Goal: Task Accomplishment & Management: Use online tool/utility

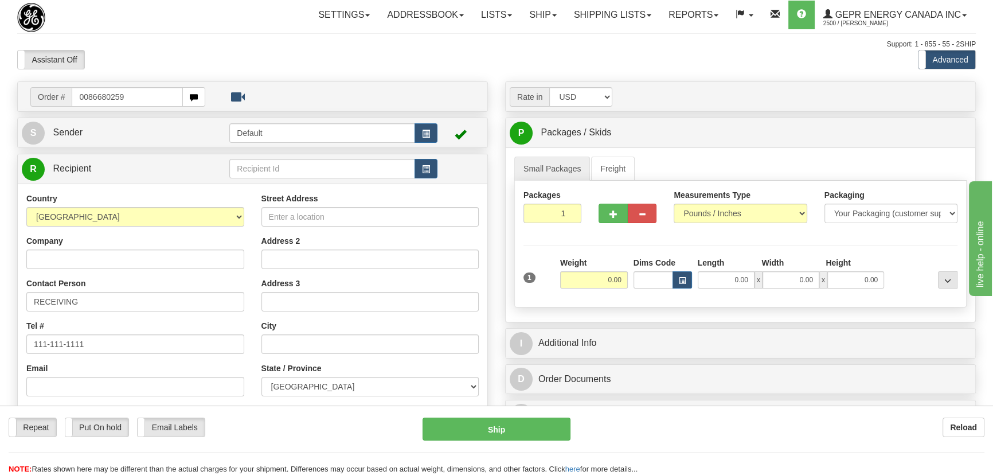
click at [86, 96] on input "0086680259" at bounding box center [127, 96] width 111 height 19
type input "86680259"
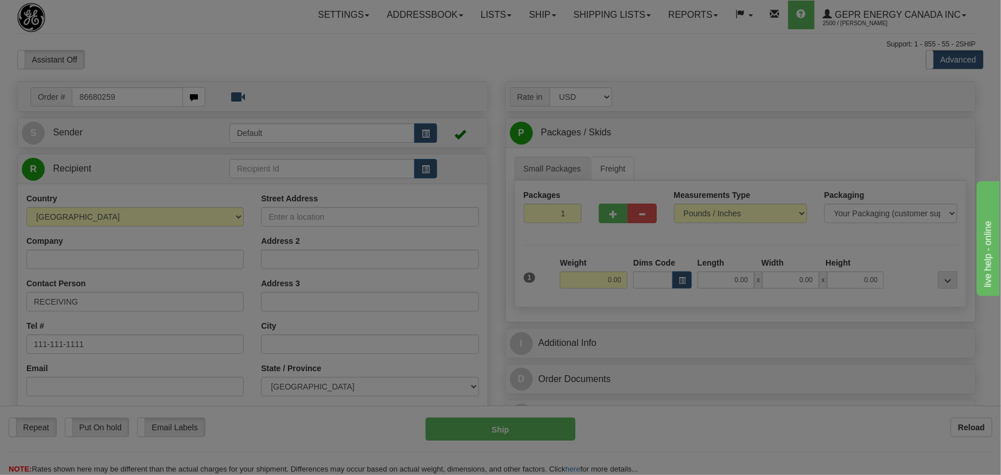
click at [260, 52] on body "Training Course Close Toggle navigation Settings Shipping Preferences New Recip…" at bounding box center [500, 237] width 1001 height 475
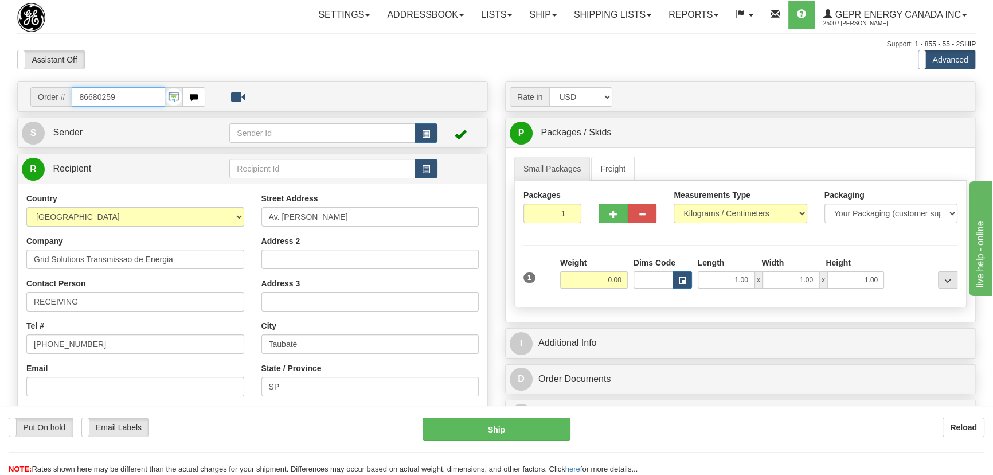
drag, startPoint x: 125, startPoint y: 97, endPoint x: 0, endPoint y: 112, distance: 125.8
click at [0, 112] on div "Toggle navigation Settings Shipping Preferences Fields Preferences New" at bounding box center [496, 323] width 993 height 646
paste input "0086678440"
type input "86678440"
click at [339, 40] on div "Support: 1 - 855 - 55 - 2SHIP" at bounding box center [496, 45] width 959 height 10
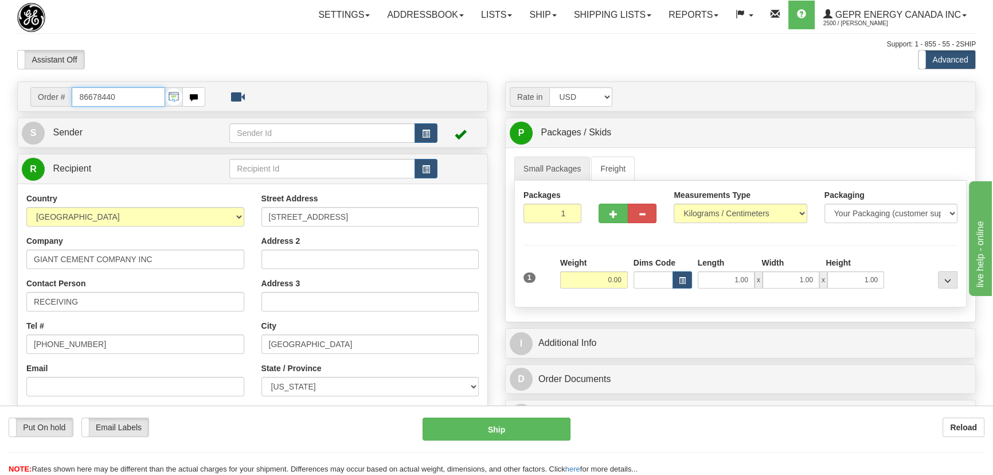
drag, startPoint x: 0, startPoint y: 89, endPoint x: 0, endPoint y: 83, distance: 6.3
click at [0, 83] on div "Toggle navigation Settings Shipping Preferences Fields Preferences New" at bounding box center [496, 323] width 993 height 646
click at [175, 63] on body "Training Course Close Toggle navigation Settings Shipping Preferences New Recip…" at bounding box center [500, 237] width 1001 height 475
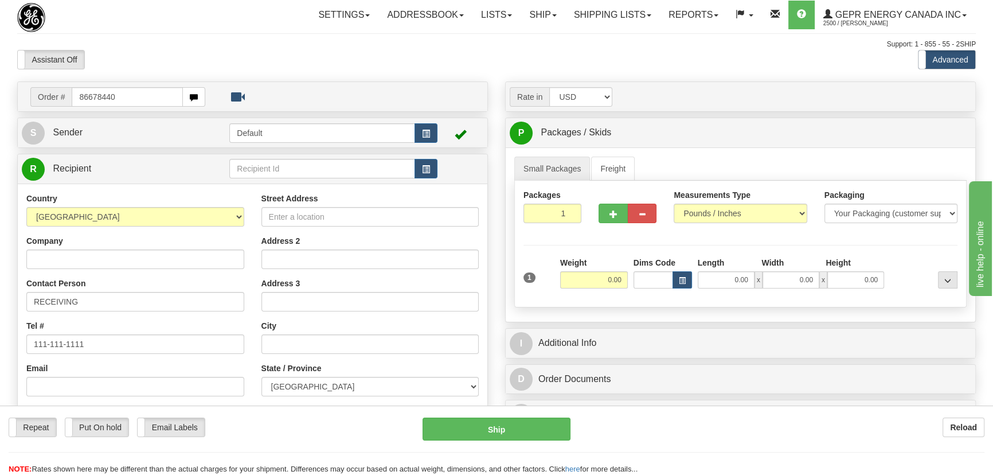
type input "86678440"
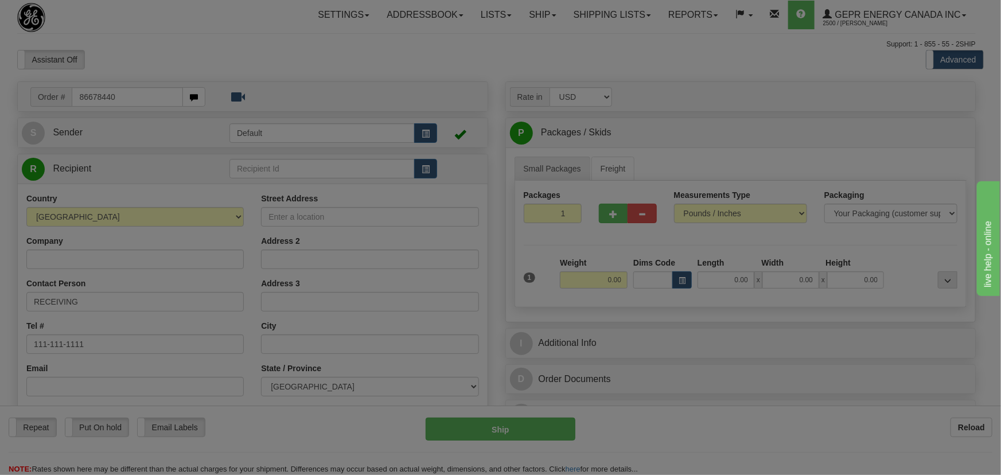
click at [212, 56] on div "Toggle navigation Settings Shipping Preferences Fields Preferences New" at bounding box center [496, 323] width 993 height 646
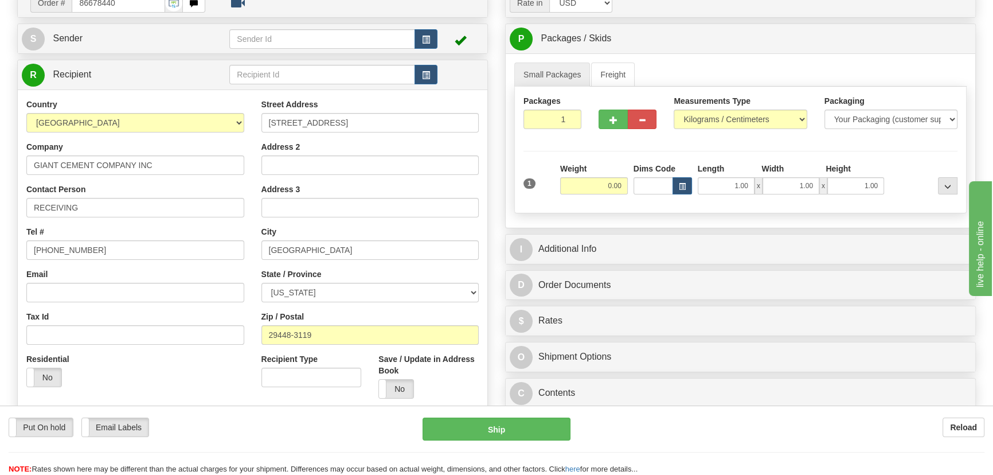
scroll to position [104, 0]
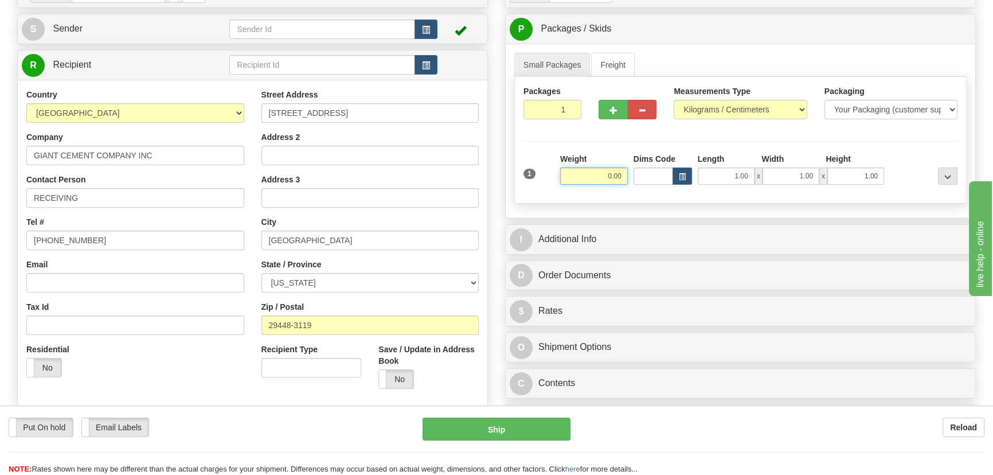
drag, startPoint x: 599, startPoint y: 178, endPoint x: 630, endPoint y: 186, distance: 31.3
click at [630, 186] on div "Weight 0.00" at bounding box center [593, 173] width 73 height 40
type input "1.00"
click at [708, 110] on select "Pounds / Inches Kilograms / Centimeters" at bounding box center [740, 109] width 133 height 19
select select "0"
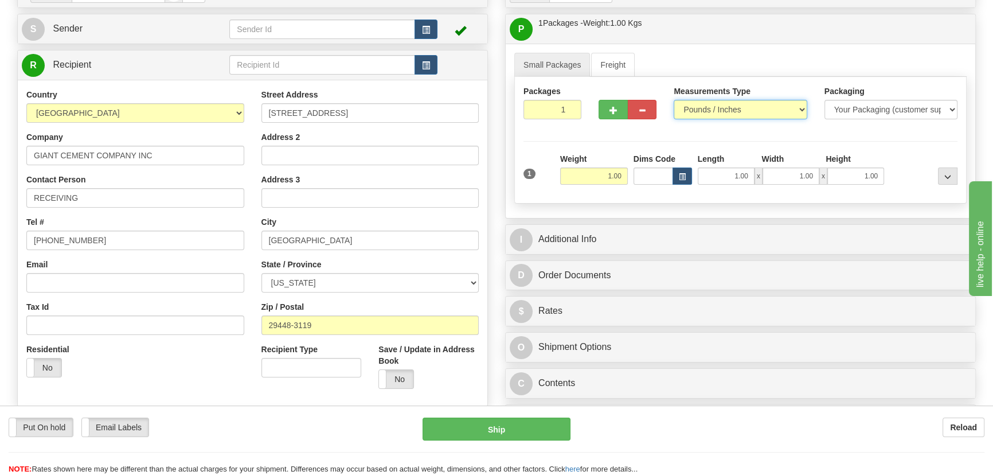
click at [674, 100] on select "Pounds / Inches Kilograms / Centimeters" at bounding box center [740, 109] width 133 height 19
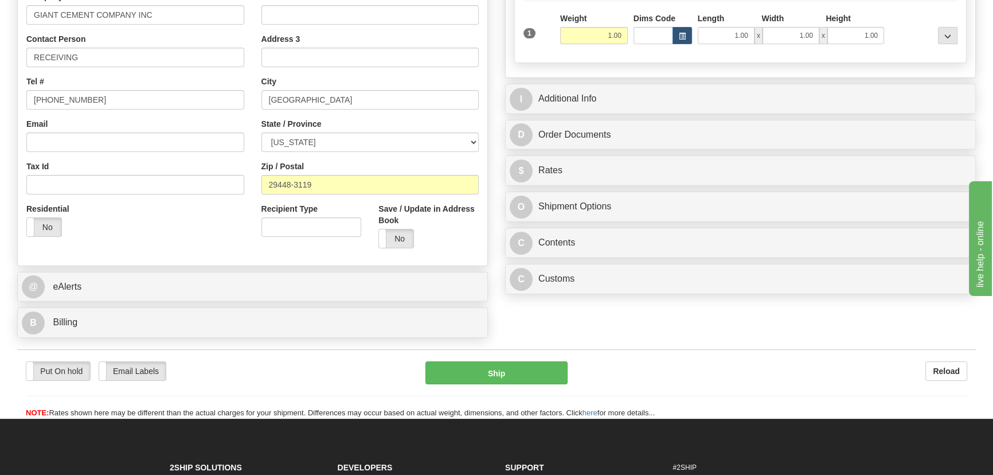
scroll to position [260, 0]
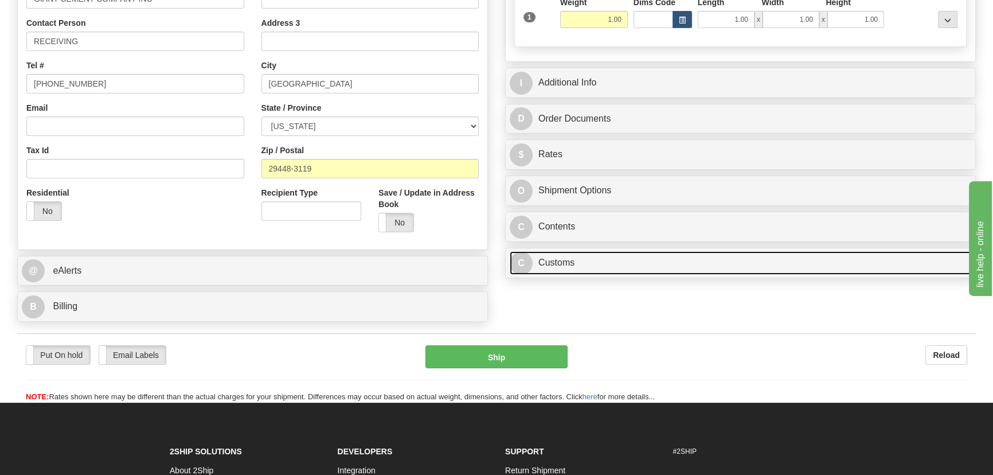
click at [636, 266] on link "C Customs" at bounding box center [741, 263] width 462 height 24
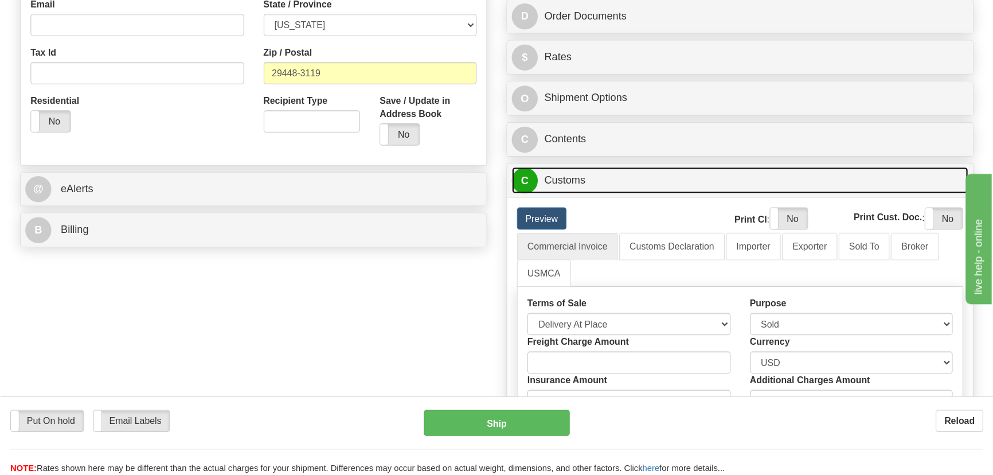
scroll to position [365, 0]
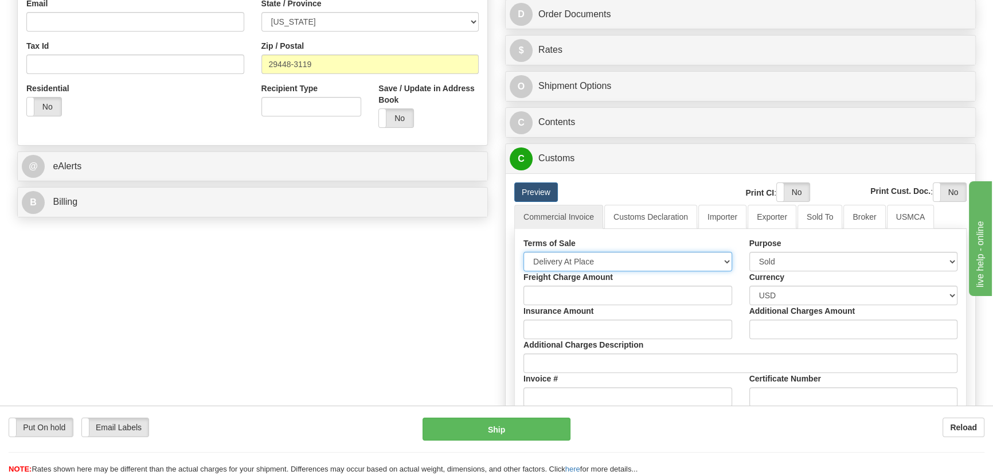
click at [588, 261] on select "Free Carrier Free On Board Ex Works Delivered Duty Unpaid Delivered Duty Paid C…" at bounding box center [628, 261] width 209 height 19
select select "7"
click at [524, 252] on select "Free Carrier Free On Board Ex Works Delivered Duty Unpaid Delivered Duty Paid C…" at bounding box center [628, 261] width 209 height 19
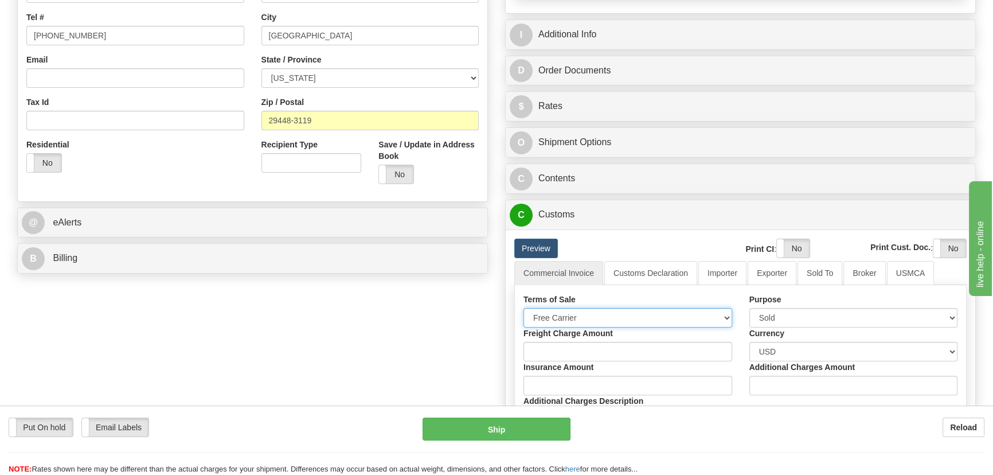
scroll to position [208, 0]
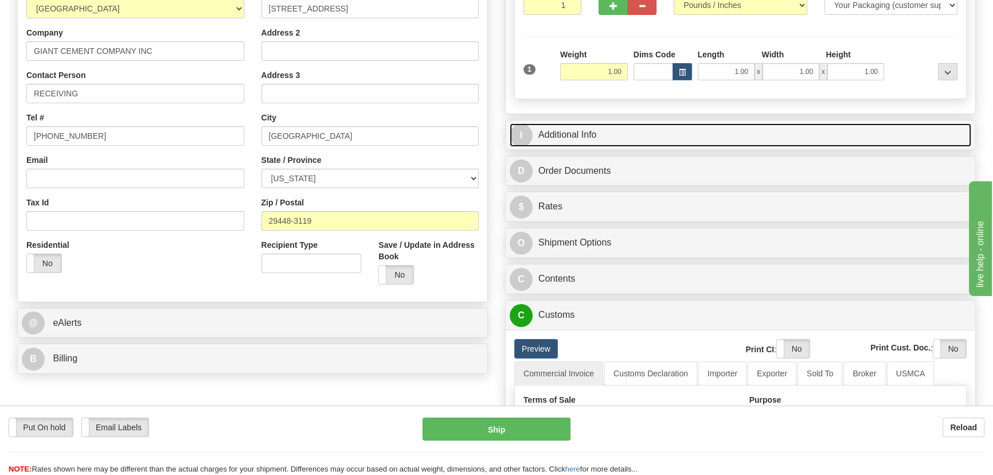
click at [724, 134] on link "I Additional Info" at bounding box center [741, 135] width 462 height 24
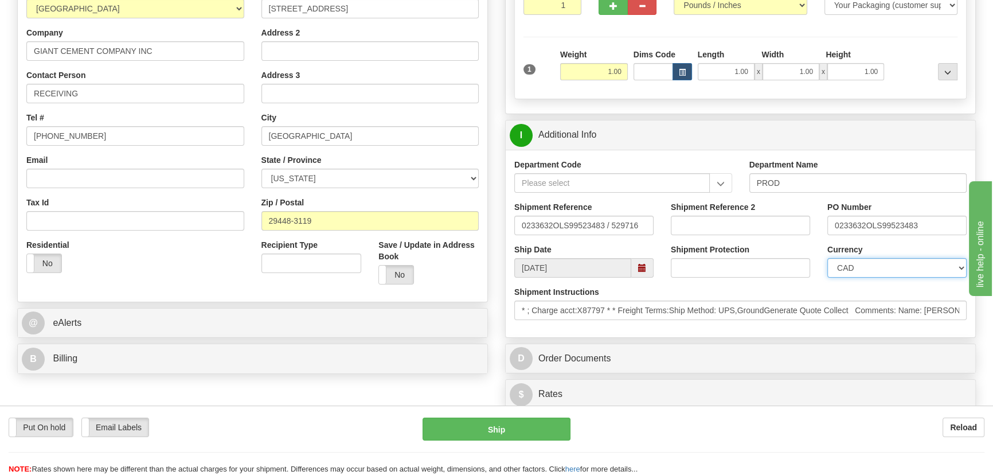
click at [901, 267] on select "CAD USD EUR ZAR RON ANG ARN AUD AUS AWG BBD BFR BGN BHD BMD BND BRC BRL CHP CKZ…" at bounding box center [896, 267] width 139 height 19
select select "1"
click at [827, 258] on select "CAD USD EUR ZAR RON ANG ARN AUD AUS AWG BBD BFR BGN BHD BMD BND BRC BRL CHP CKZ…" at bounding box center [896, 267] width 139 height 19
click at [770, 220] on input "Shipment Reference 2" at bounding box center [740, 225] width 139 height 19
drag, startPoint x: 770, startPoint y: 220, endPoint x: 639, endPoint y: 220, distance: 131.3
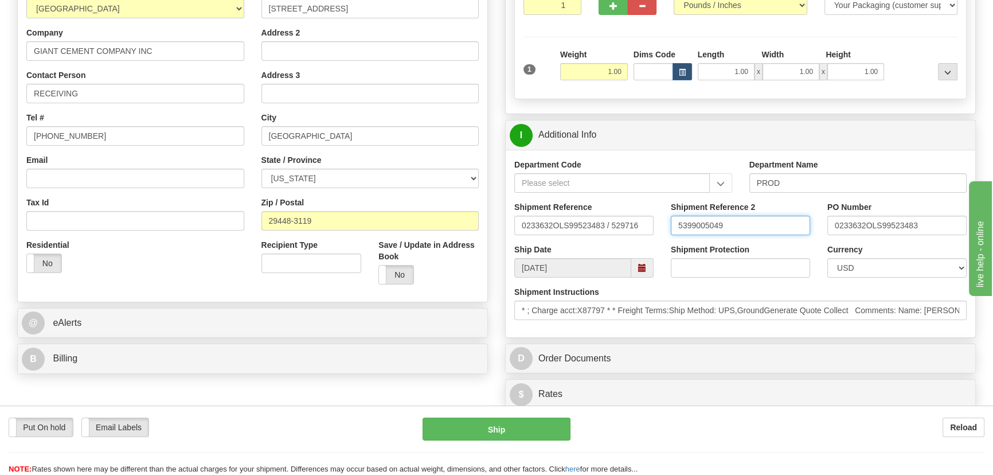
click at [639, 220] on div "Shipment Reference 0233632OLS99523483 / 529716 Shipment Reference 2 5399005049 …" at bounding box center [741, 222] width 470 height 42
type input "5399005049"
click at [726, 229] on input "5399005049" at bounding box center [740, 225] width 139 height 19
drag, startPoint x: 735, startPoint y: 226, endPoint x: 607, endPoint y: 219, distance: 128.1
click at [607, 219] on div "Shipment Reference 0233632OLS99523483 / 529716 Shipment Reference 2 5399005049 …" at bounding box center [741, 222] width 470 height 42
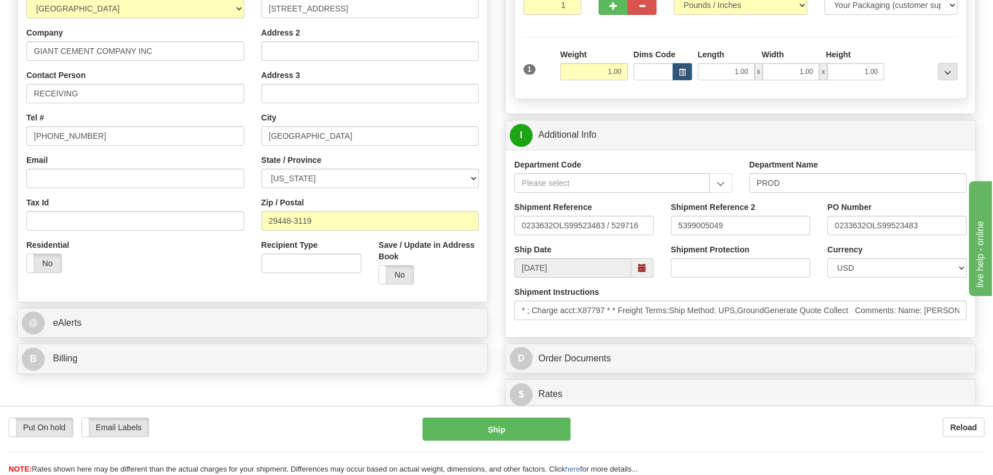
click at [734, 257] on div "Shipment Protection" at bounding box center [740, 261] width 139 height 34
click at [731, 268] on input "Shipment Protection" at bounding box center [740, 267] width 139 height 19
type input "D"
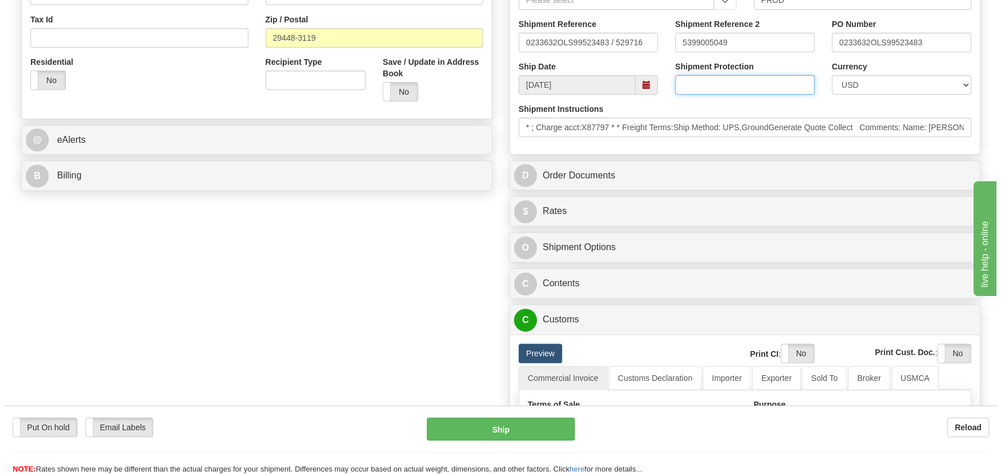
scroll to position [417, 0]
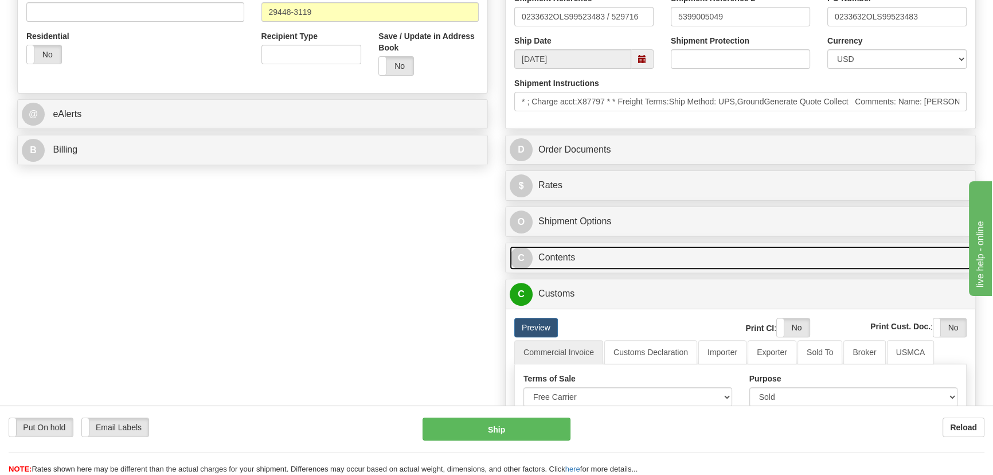
click at [726, 262] on link "C Contents" at bounding box center [741, 258] width 462 height 24
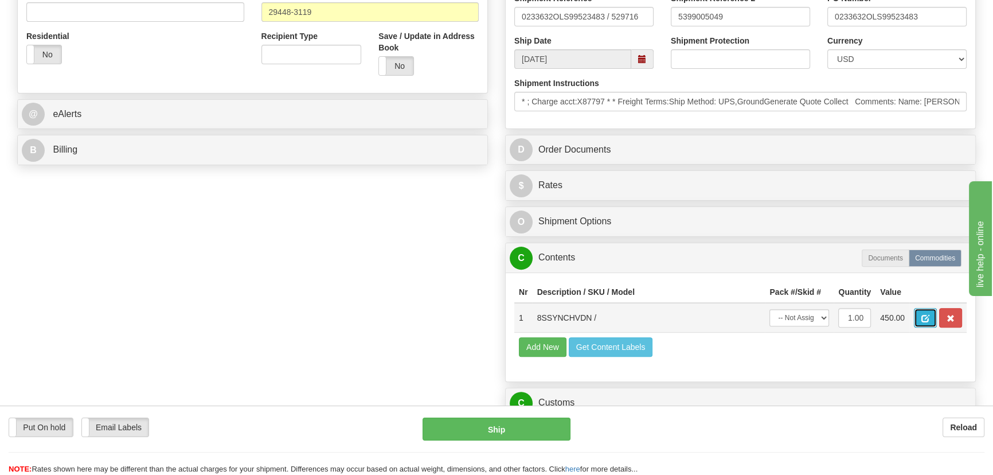
click at [926, 312] on button "button" at bounding box center [925, 317] width 23 height 19
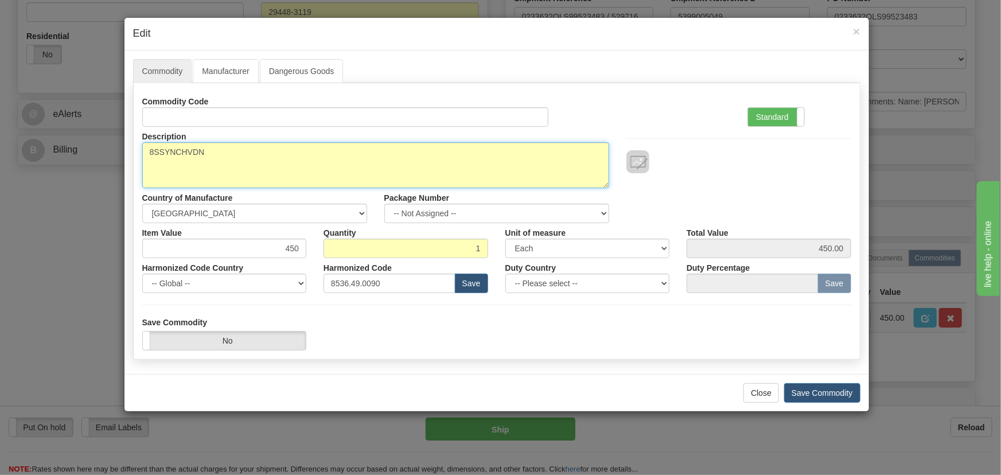
drag, startPoint x: 210, startPoint y: 161, endPoint x: 104, endPoint y: 159, distance: 106.1
click at [104, 159] on div "× Edit Commodity Manufacturer Dangerous Goods Commodity Code Standard Advanced …" at bounding box center [500, 237] width 1001 height 475
paste textarea "E8S-SYNCH-"
drag, startPoint x: 213, startPoint y: 153, endPoint x: 90, endPoint y: 148, distance: 123.4
click at [90, 148] on div "× Edit Commodity Manufacturer Dangerous Goods Commodity Code Standard Advanced …" at bounding box center [500, 237] width 1001 height 475
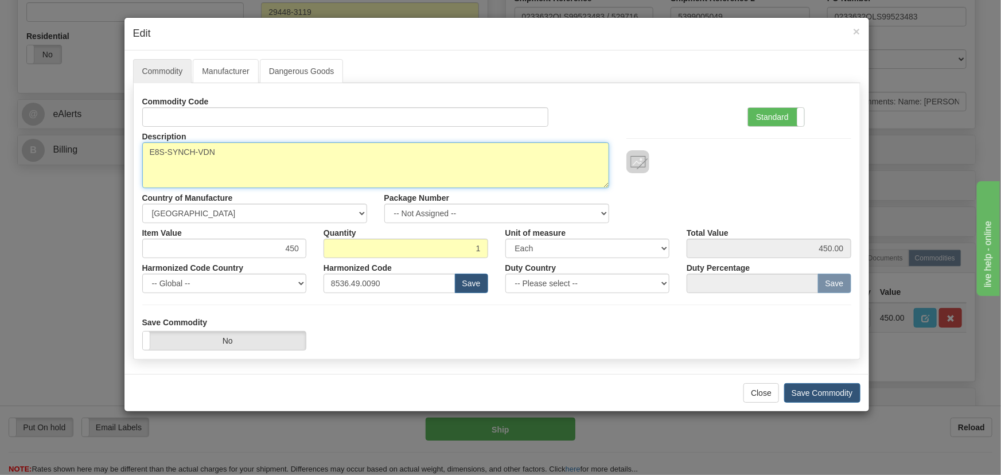
type textarea "8SSYNCHVDN"
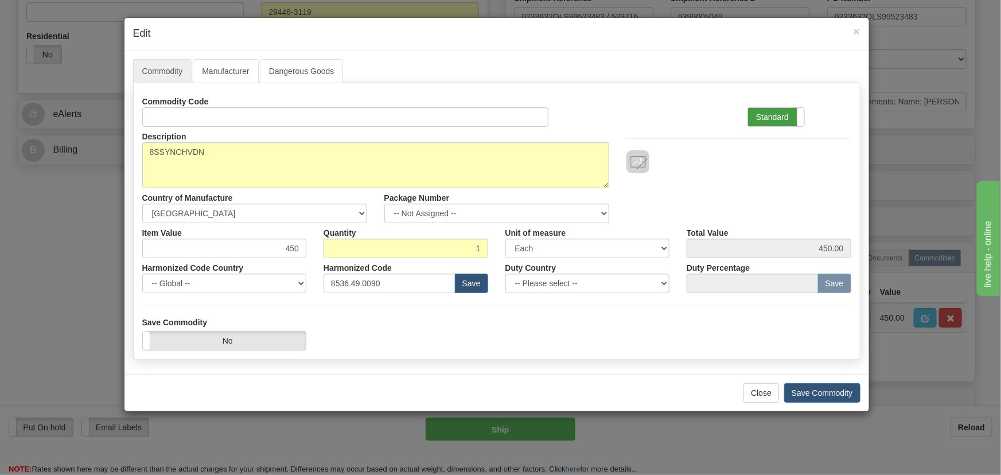
click at [785, 117] on label "Standard" at bounding box center [776, 117] width 56 height 18
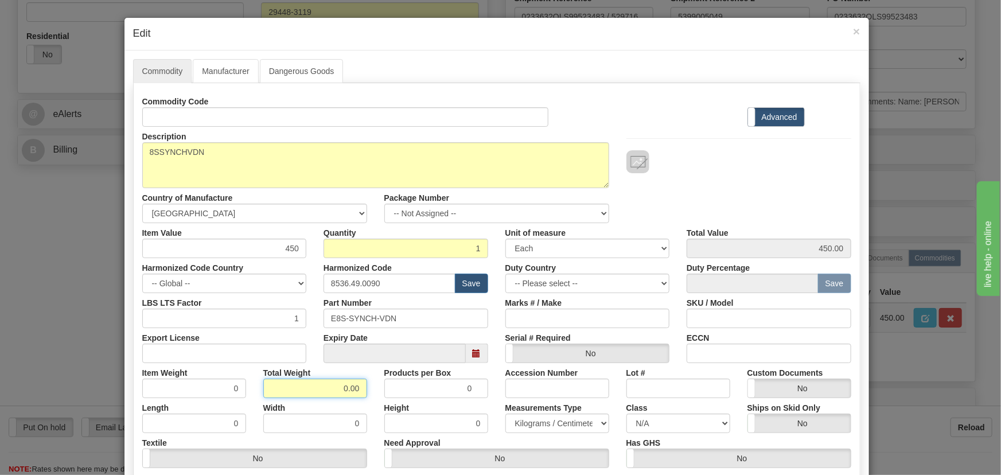
drag, startPoint x: 343, startPoint y: 386, endPoint x: 378, endPoint y: 399, distance: 37.7
click at [378, 399] on div "Commodity Code Standard Advanced Description 8SSYNCHVDN Country of Manufacture …" at bounding box center [496, 297] width 709 height 411
type input "1"
type input "1.0000"
click at [376, 398] on div "Height 0" at bounding box center [436, 415] width 121 height 35
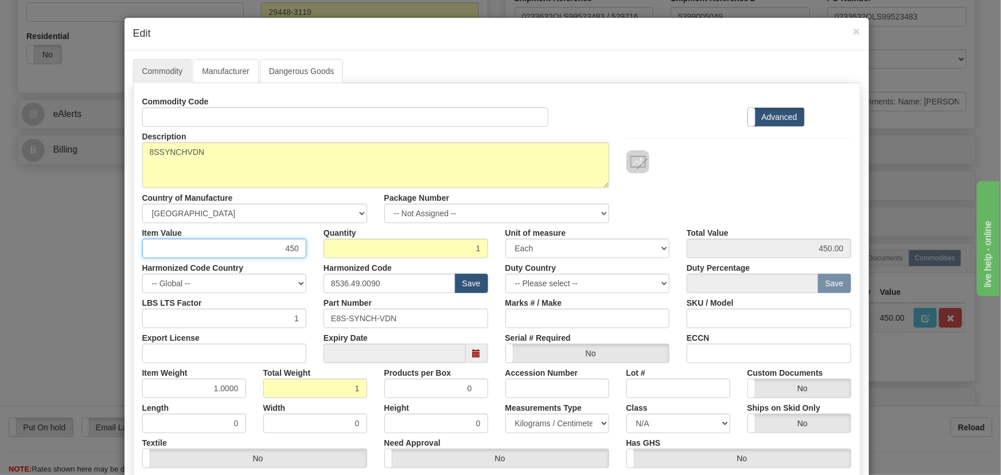
drag, startPoint x: 280, startPoint y: 246, endPoint x: 328, endPoint y: 261, distance: 49.9
click at [328, 261] on div "Commodity Code Standard Advanced Description 8SSYNCHVDN Country of Manufacture …" at bounding box center [496, 297] width 709 height 411
paste input "147,35"
type input "147.35"
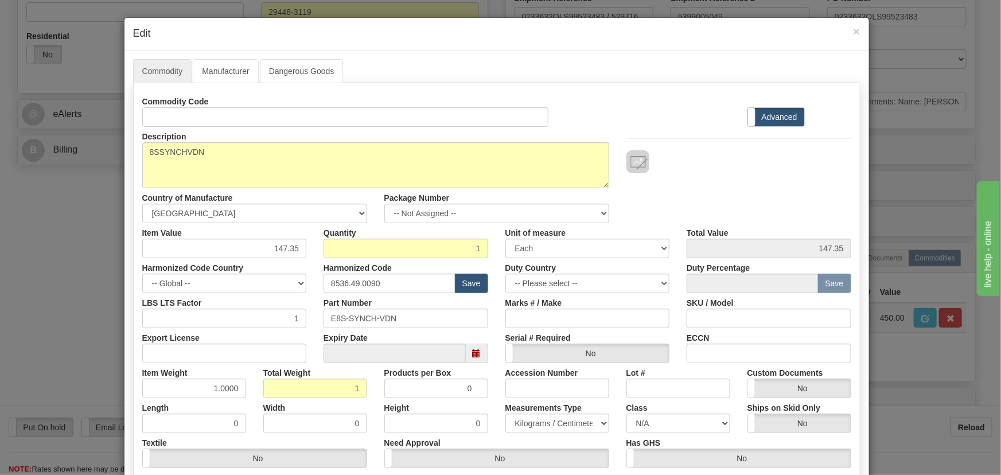
click at [753, 166] on div at bounding box center [738, 161] width 225 height 23
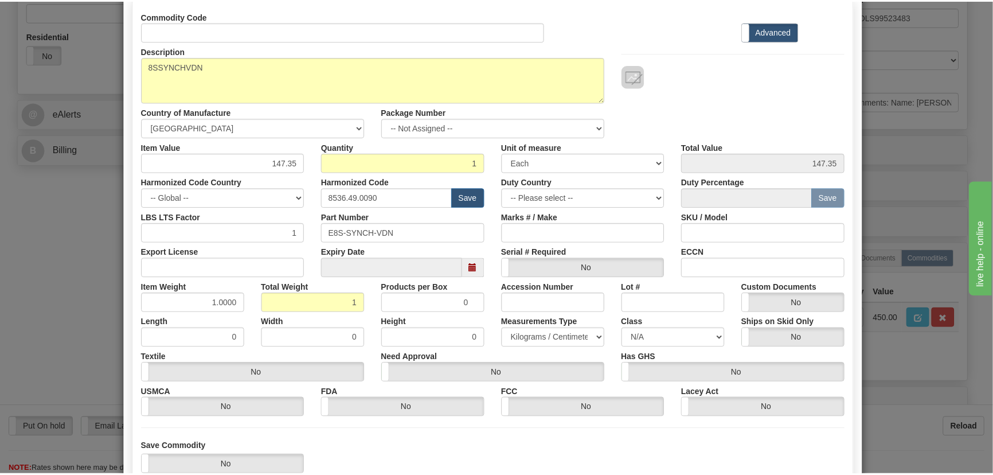
scroll to position [163, 0]
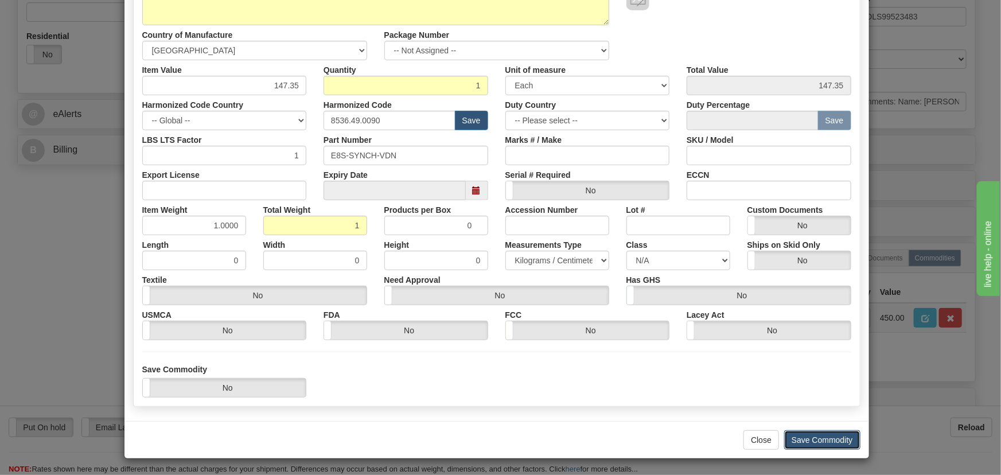
click at [816, 436] on button "Save Commodity" at bounding box center [822, 439] width 76 height 19
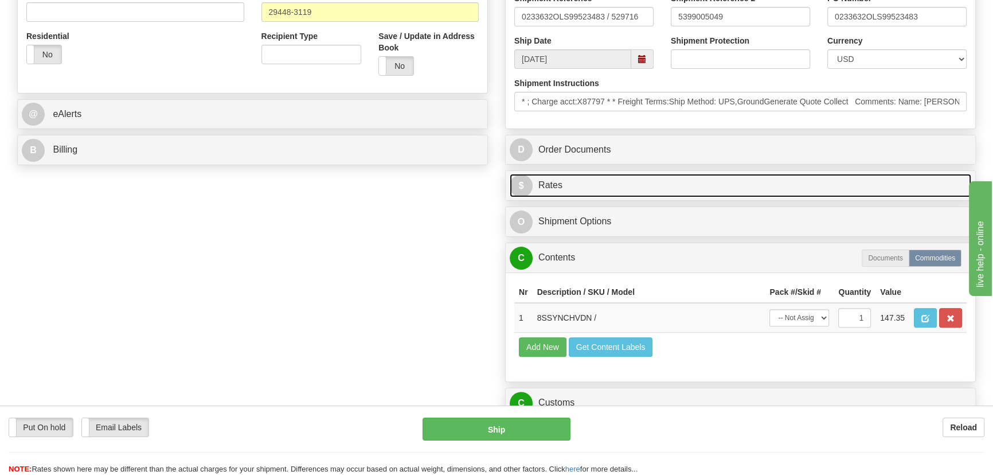
click at [837, 184] on link "$ Rates" at bounding box center [741, 186] width 462 height 24
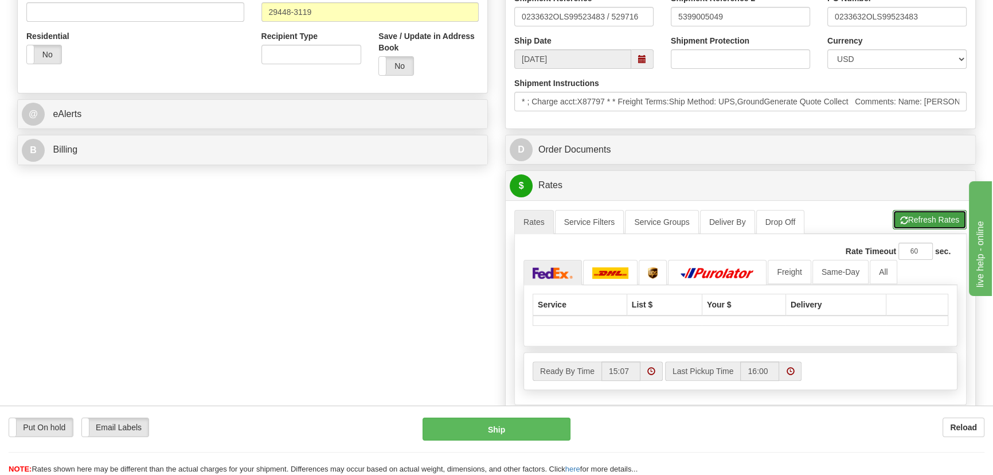
click at [919, 211] on button "Refresh Rates" at bounding box center [930, 219] width 74 height 19
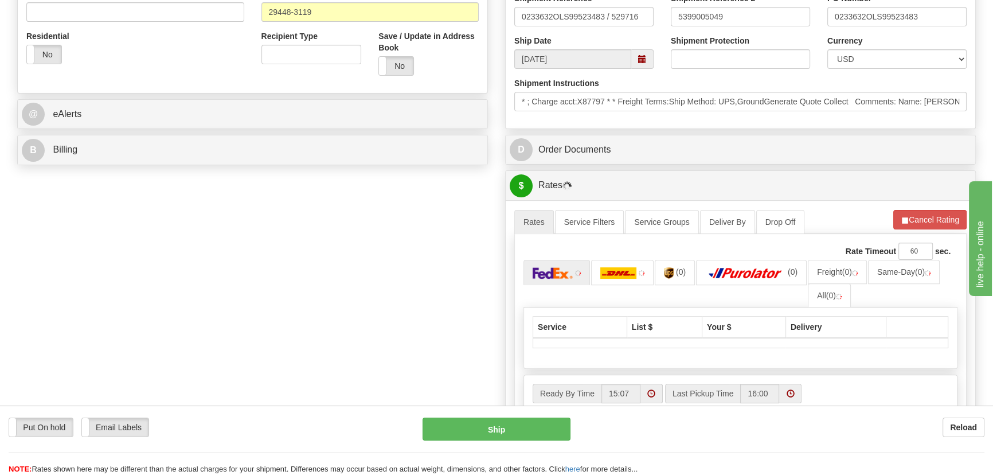
click at [244, 137] on div "B Billing" at bounding box center [253, 149] width 470 height 29
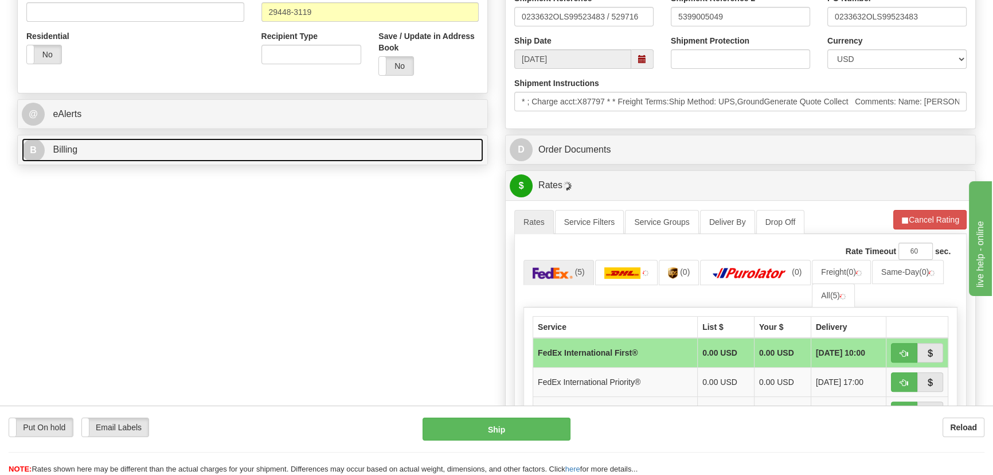
click at [229, 153] on link "B Billing" at bounding box center [253, 150] width 462 height 24
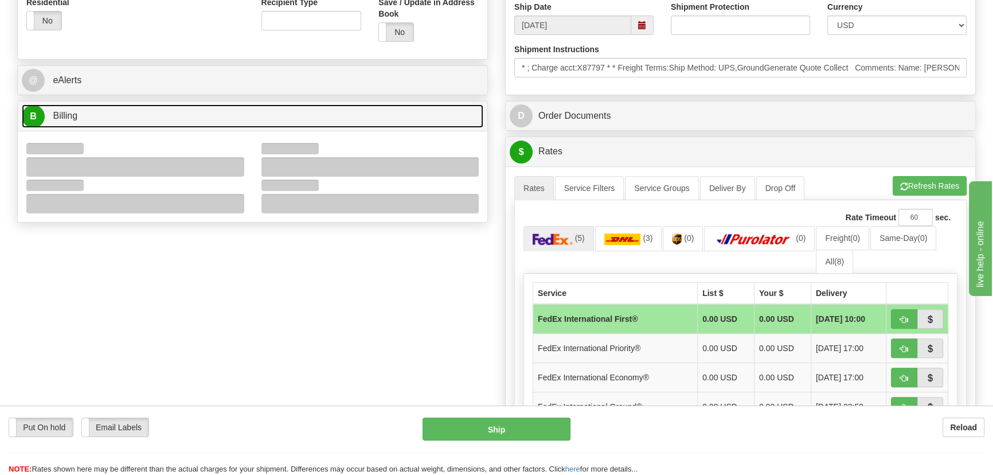
scroll to position [469, 0]
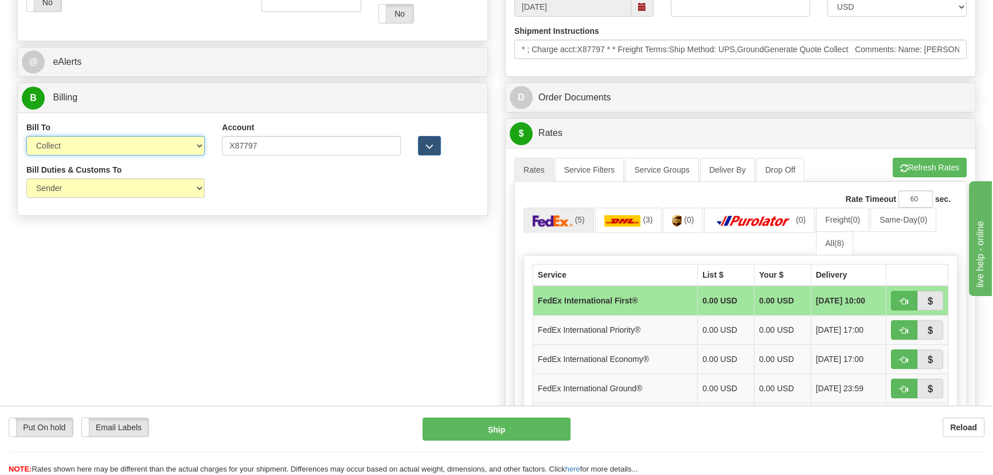
click at [169, 146] on select "Sender Recipient Third Party Collect" at bounding box center [115, 145] width 178 height 19
select select "1"
click at [26, 136] on select "Sender Recipient Third Party Collect" at bounding box center [115, 145] width 178 height 19
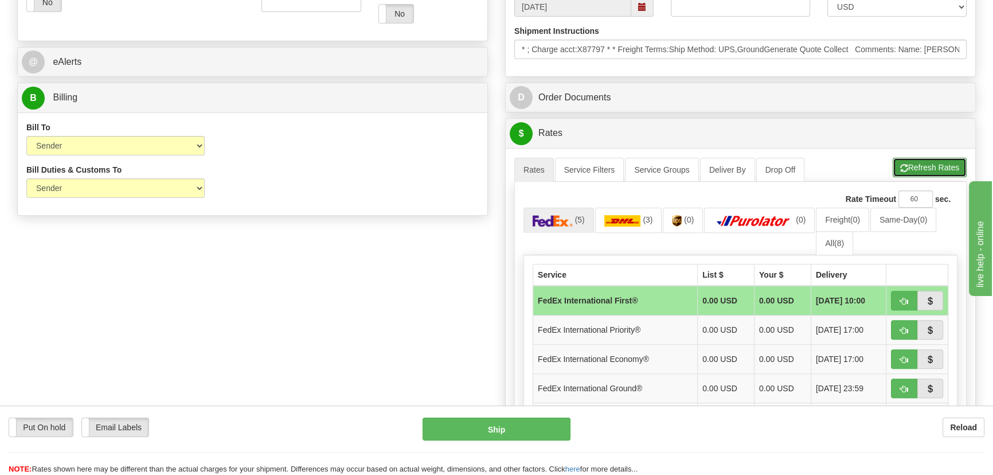
click at [940, 161] on button "Refresh Rates" at bounding box center [930, 167] width 74 height 19
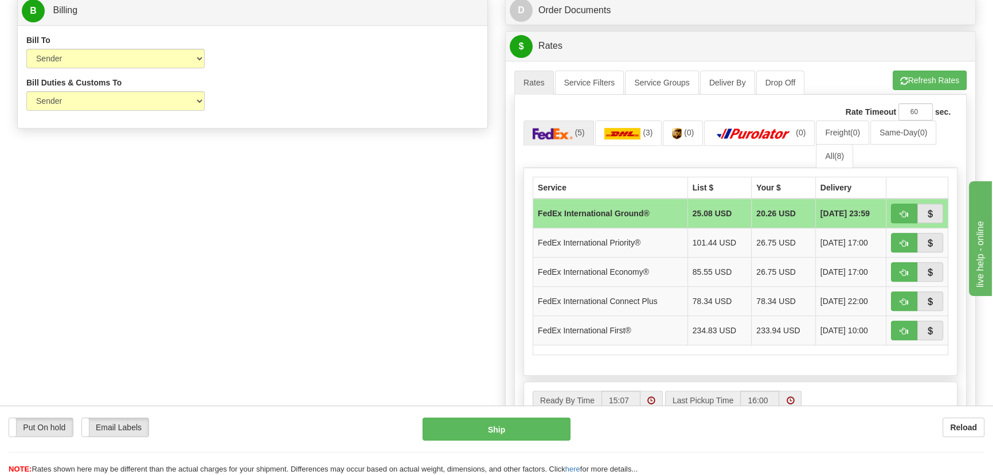
scroll to position [625, 0]
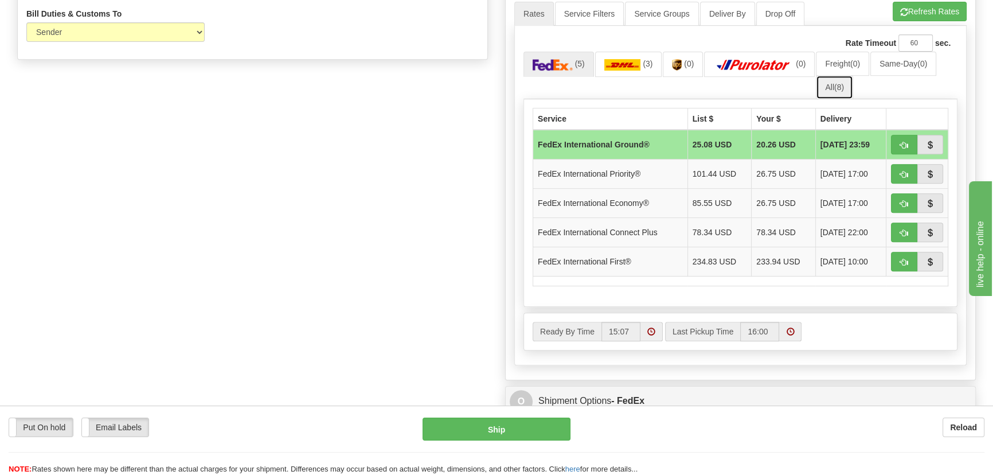
click at [841, 81] on link "All (8)" at bounding box center [834, 87] width 37 height 24
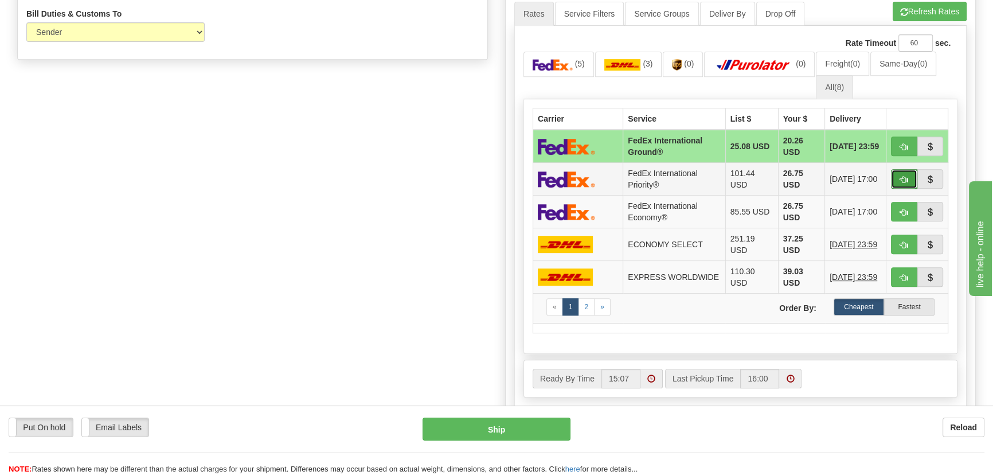
click at [905, 178] on span "button" at bounding box center [904, 179] width 8 height 7
type input "01"
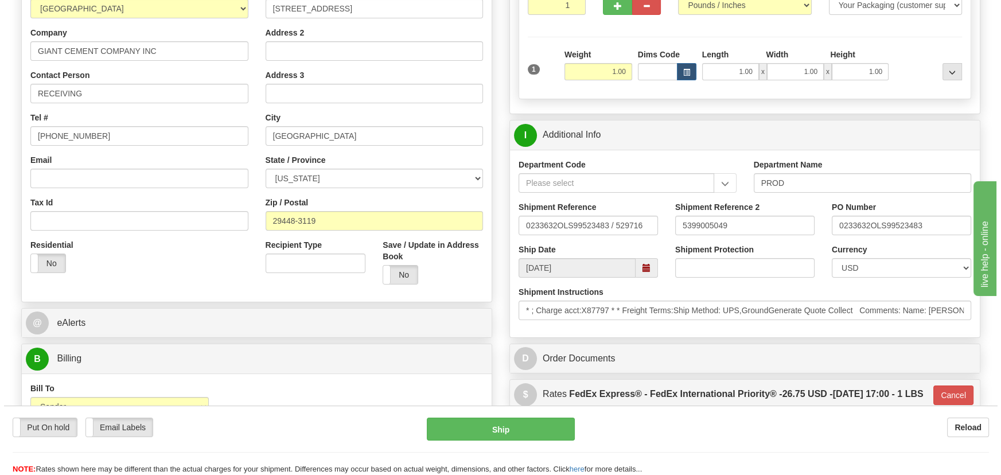
scroll to position [156, 0]
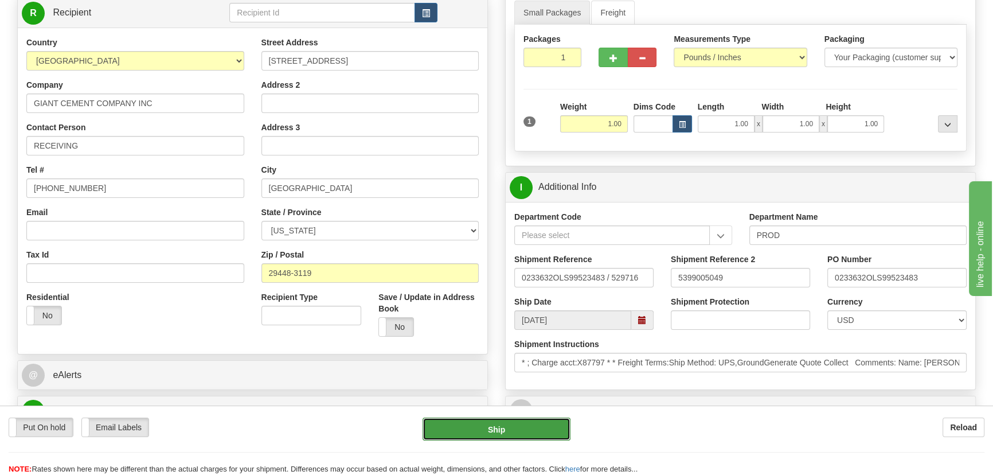
click at [515, 433] on button "Ship" at bounding box center [497, 428] width 149 height 23
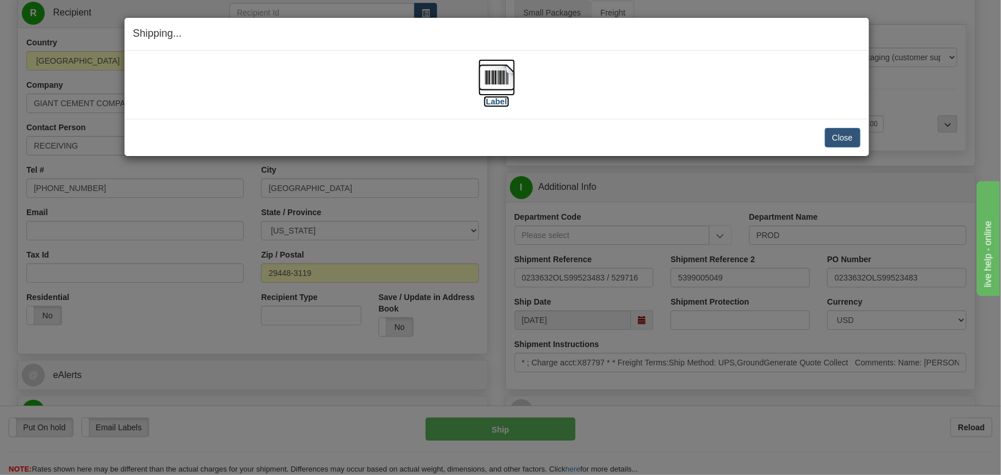
click at [497, 75] on img at bounding box center [496, 77] width 37 height 37
click at [839, 137] on button "Close" at bounding box center [843, 137] width 36 height 19
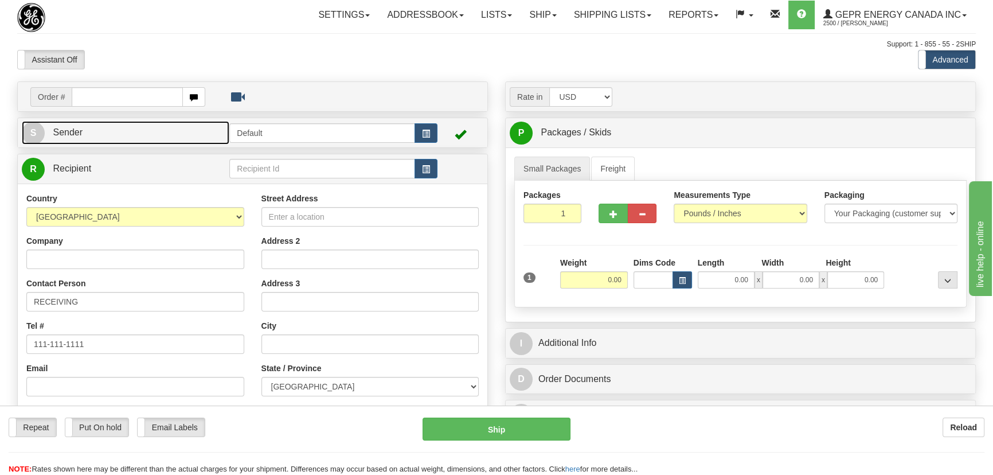
click at [171, 130] on link "S Sender" at bounding box center [126, 133] width 208 height 24
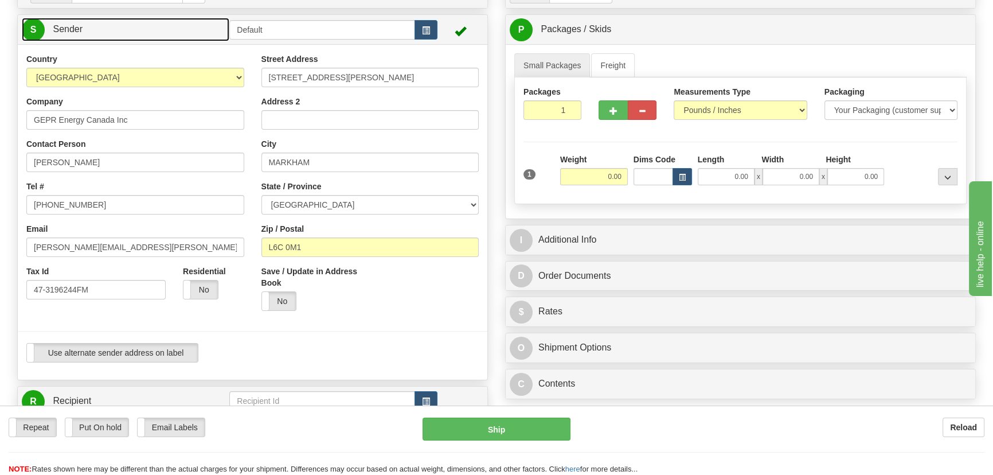
scroll to position [104, 0]
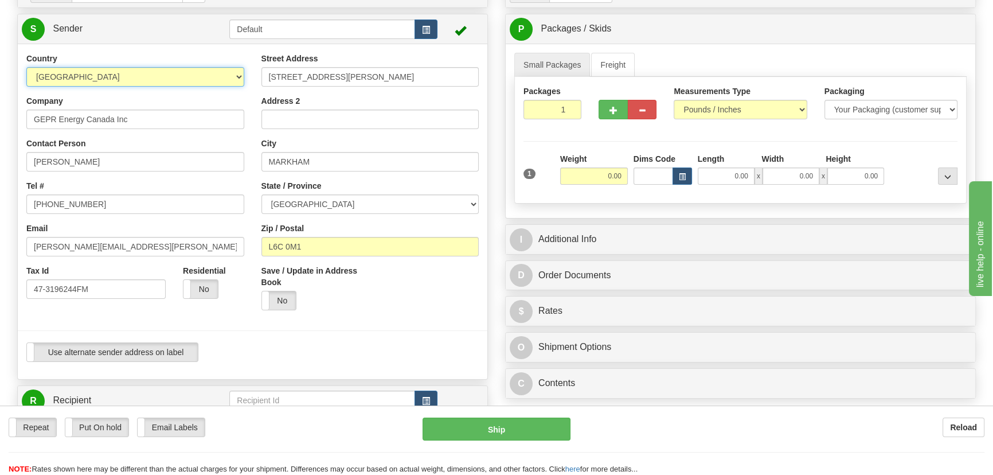
click at [201, 70] on select "AFGHANISTAN ALAND ISLANDS ALBANIA ALGERIA AMERICAN SAMOA ANDORRA ANGOLA ANGUILL…" at bounding box center [135, 76] width 218 height 19
select select "US"
click at [26, 67] on select "AFGHANISTAN ALAND ISLANDS ALBANIA ALGERIA AMERICAN SAMOA ANDORRA ANGOLA ANGUILL…" at bounding box center [135, 76] width 218 height 19
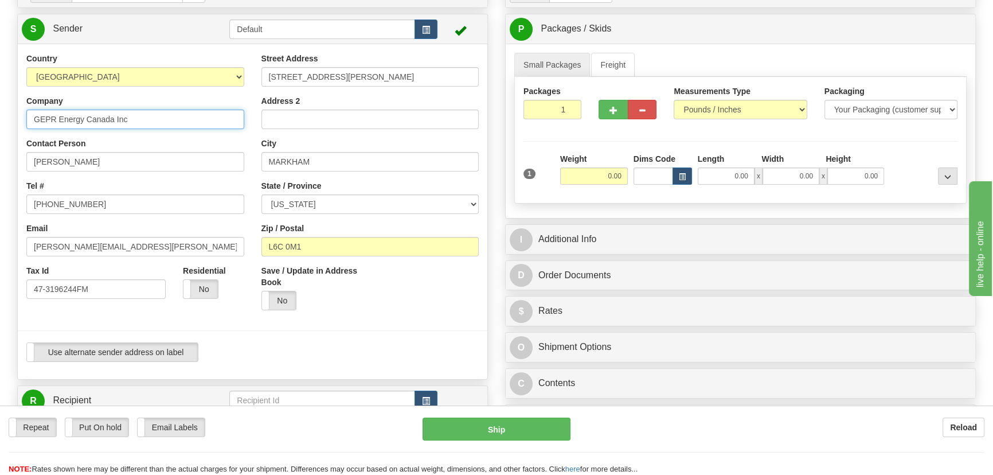
drag, startPoint x: 170, startPoint y: 123, endPoint x: 0, endPoint y: 118, distance: 169.8
click at [0, 118] on div "Toggle navigation Settings Shipping Preferences Fields Preferences New" at bounding box center [496, 387] width 993 height 982
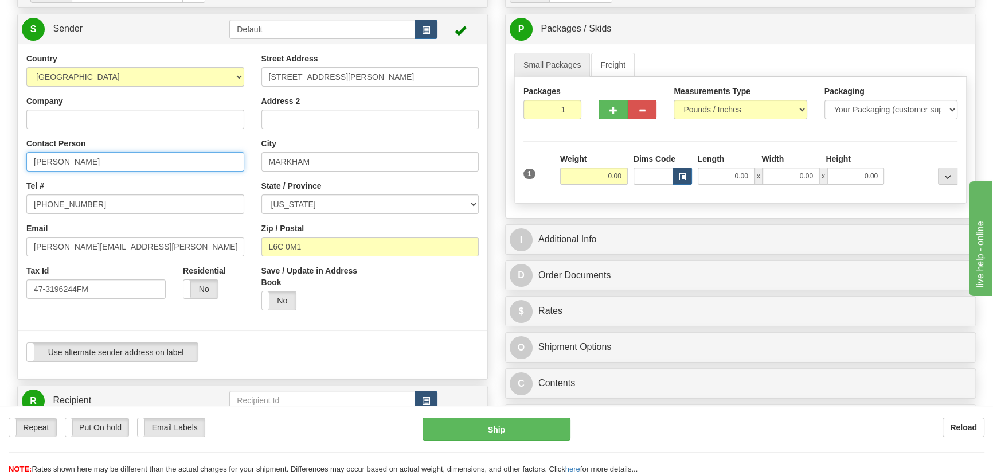
drag, startPoint x: 83, startPoint y: 161, endPoint x: 0, endPoint y: 155, distance: 83.3
click at [0, 155] on div "Toggle navigation Settings Shipping Preferences Fields Preferences New" at bounding box center [496, 387] width 993 height 982
paste input "Michael Little"
type input "Michael Little"
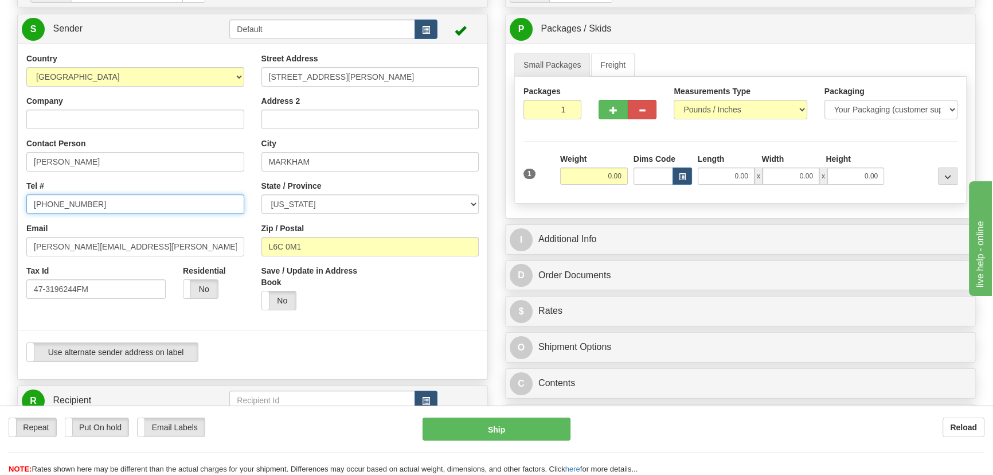
drag, startPoint x: 104, startPoint y: 207, endPoint x: 0, endPoint y: 201, distance: 103.9
click at [0, 201] on div "Toggle navigation Settings Shipping Preferences Fields Preferences New" at bounding box center [496, 387] width 993 height 982
paste input "(360) 561-0641"
type input "(360) 561-0641"
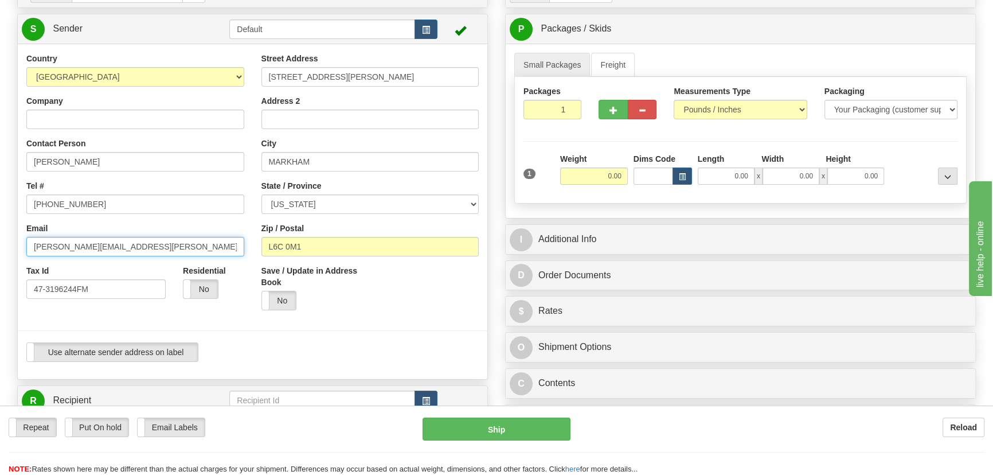
drag, startPoint x: 118, startPoint y: 242, endPoint x: 0, endPoint y: 236, distance: 117.7
click at [0, 238] on div "Toggle navigation Settings Shipping Preferences Fields Preferences New" at bounding box center [496, 387] width 993 height 982
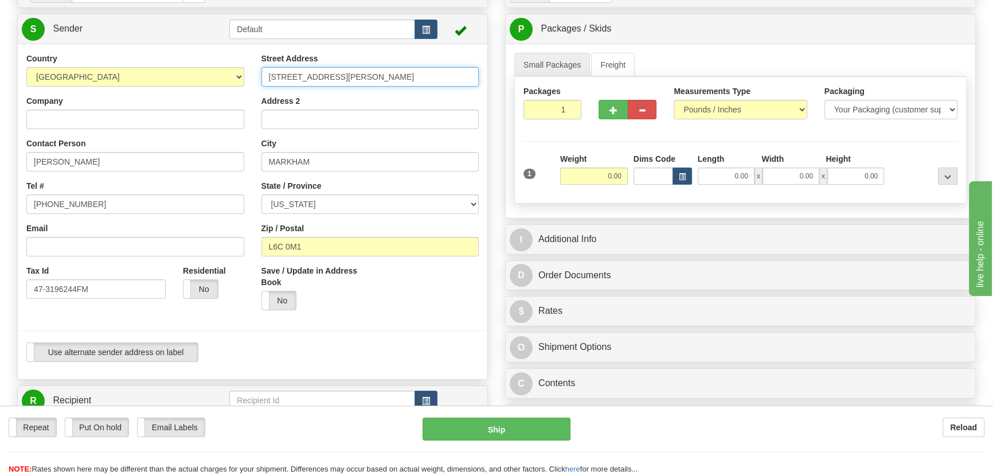
drag, startPoint x: 380, startPoint y: 78, endPoint x: 67, endPoint y: 64, distance: 313.4
click at [60, 60] on div "Country AFGHANISTAN ALAND ISLANDS ALBANIA ALGERIA AMERICAN SAMOA ANDORRA ANGOLA…" at bounding box center [253, 212] width 470 height 318
paste input "3214 6th Ave NW"
type input "3214 6th Ave NW"
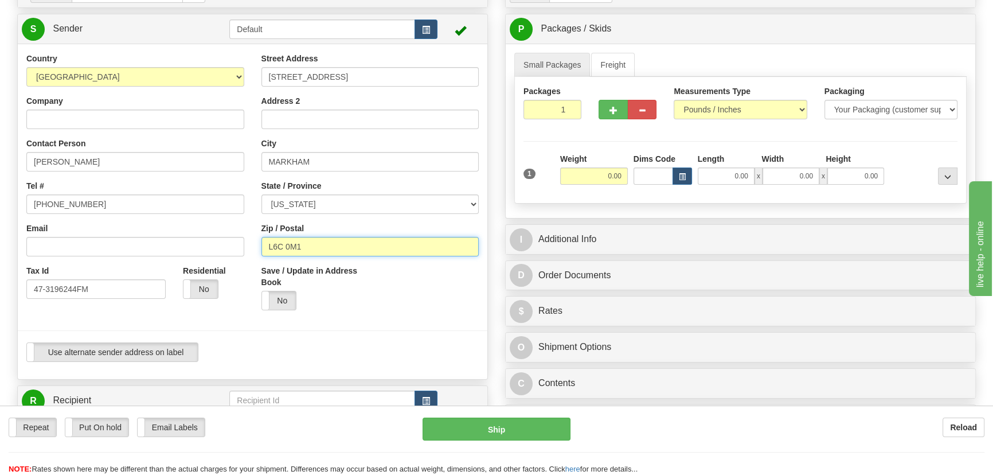
drag, startPoint x: 319, startPoint y: 245, endPoint x: 201, endPoint y: 252, distance: 117.7
click at [201, 252] on div "Country AFGHANISTAN ALAND ISLANDS ALBANIA ALGERIA AMERICAN SAMOA ANDORRA ANGOLA…" at bounding box center [253, 212] width 470 height 318
paste input "98502"
type input "98502"
click at [400, 324] on div at bounding box center [252, 331] width 487 height 24
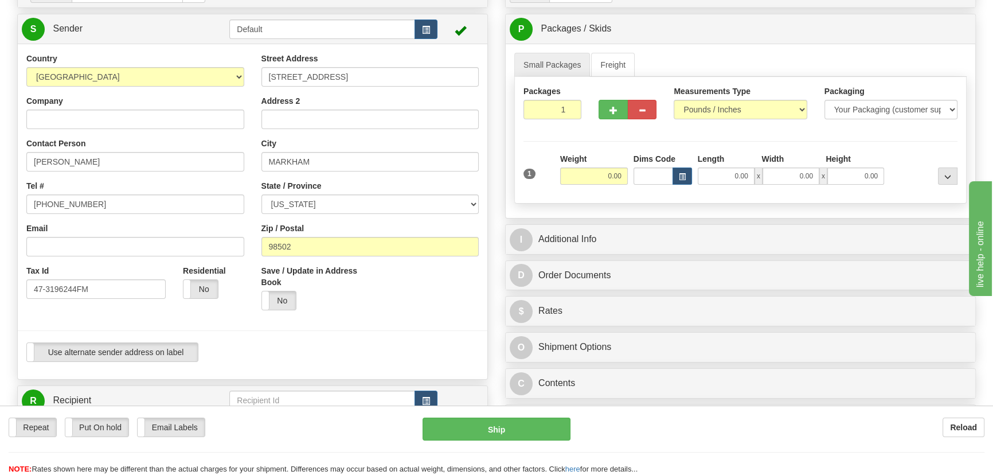
type input "OLYMPIA"
select select "WA"
click at [579, 170] on input "0.00" at bounding box center [594, 175] width 68 height 17
type input "55.00"
click at [789, 139] on div "Packages 1 1 Measurements Type" at bounding box center [740, 140] width 452 height 127
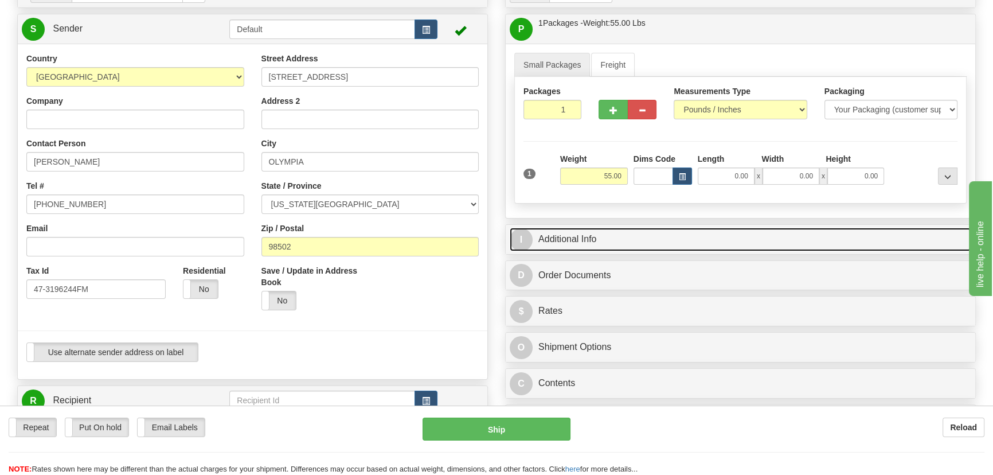
click at [767, 229] on link "I Additional Info" at bounding box center [741, 240] width 462 height 24
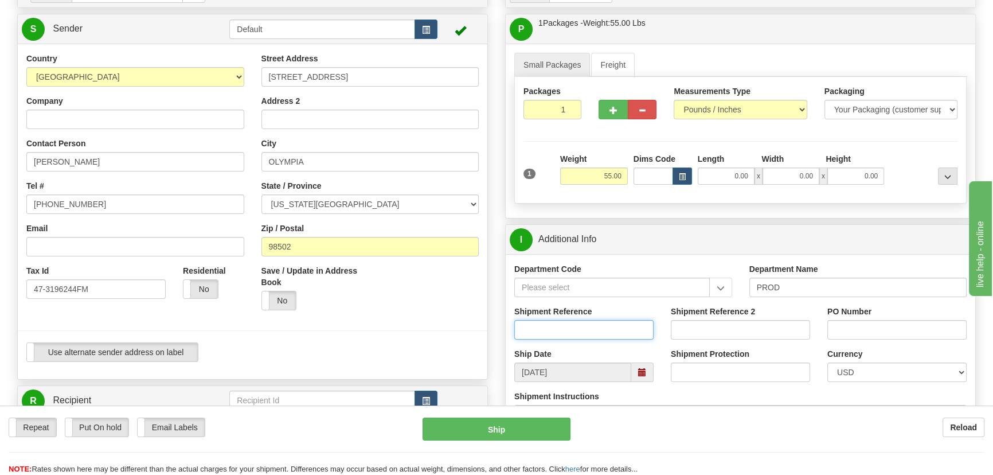
click at [611, 322] on input "Shipment Reference" at bounding box center [583, 329] width 139 height 19
type input "ALEX GUNTHER"
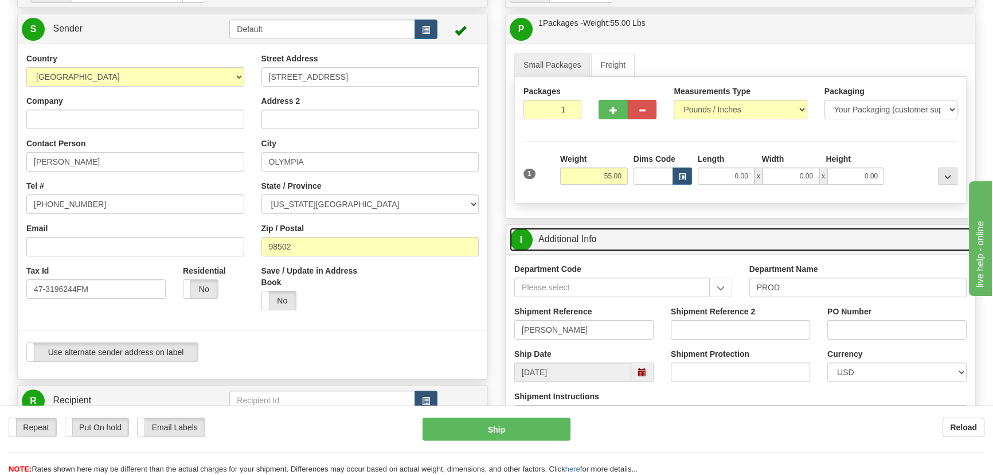
click at [850, 238] on link "I Additional Info" at bounding box center [741, 240] width 462 height 24
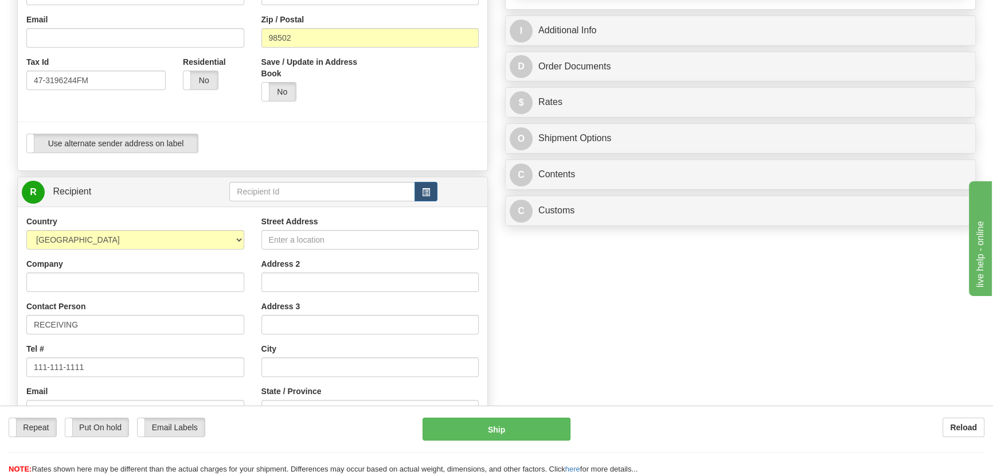
scroll to position [365, 0]
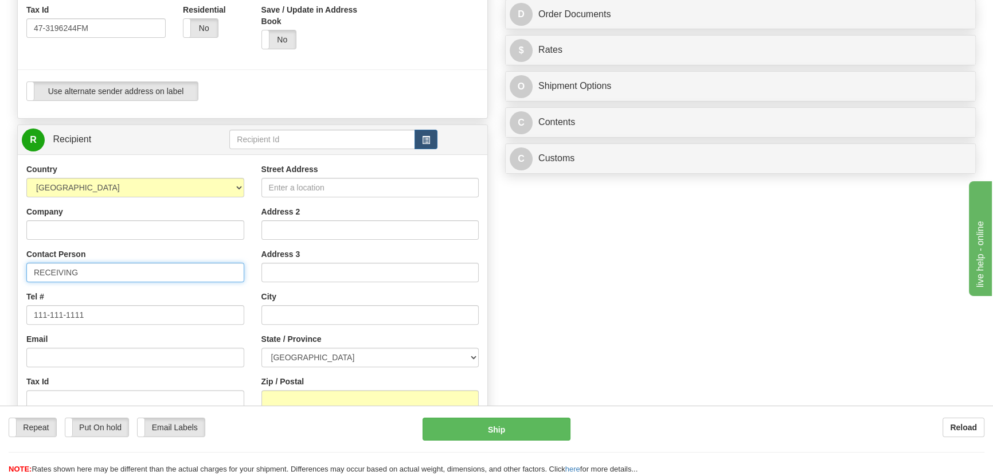
drag, startPoint x: 100, startPoint y: 274, endPoint x: 0, endPoint y: 253, distance: 101.8
click at [0, 256] on div "Toggle navigation Settings Shipping Preferences Fields Preferences New" at bounding box center [496, 126] width 993 height 982
paste input "Shaun Mead"
type input "Shaun Mead"
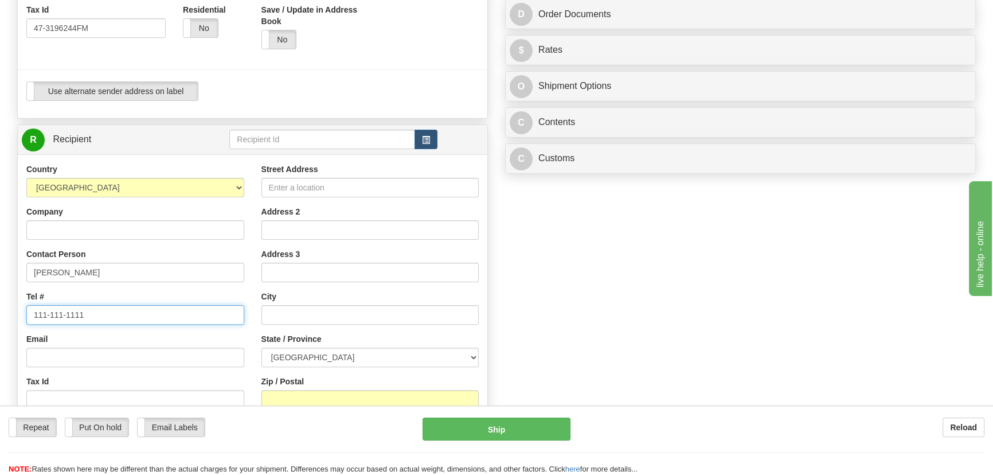
click at [0, 298] on div "Toggle navigation Settings Shipping Preferences Fields Preferences New" at bounding box center [496, 126] width 993 height 982
paste input "902-448-1040"
type input "902-448-1040"
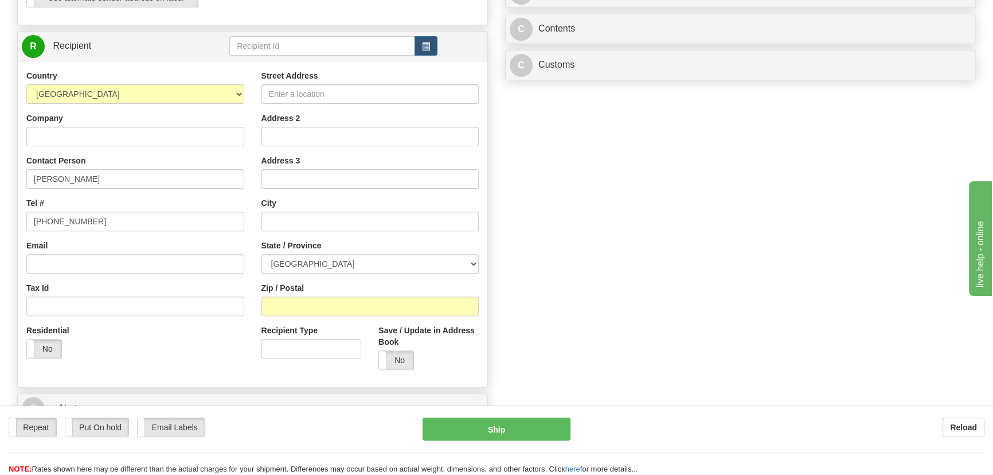
scroll to position [469, 0]
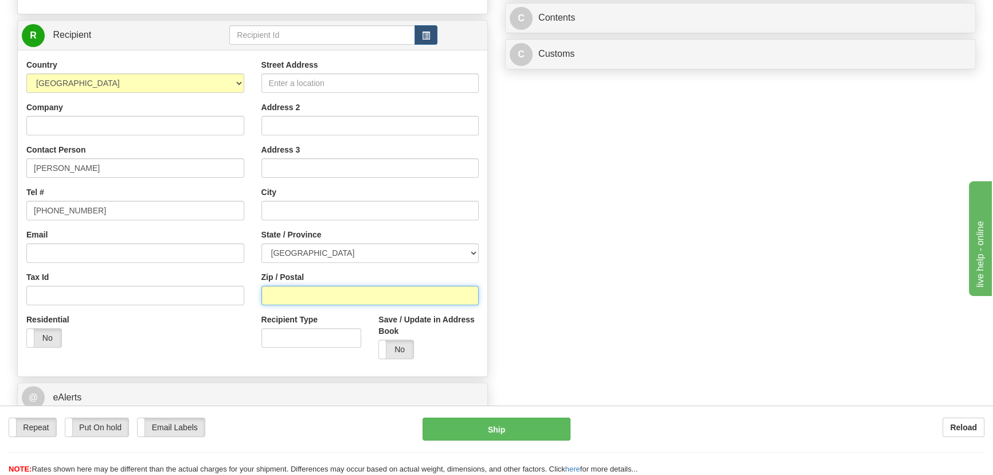
click at [287, 295] on input "Zip / Postal" at bounding box center [370, 295] width 218 height 19
paste input "B4A 1V5"
type input "B4A 1V5"
click at [211, 343] on div "Residential Yes No" at bounding box center [135, 335] width 235 height 42
type input "BEDFORD"
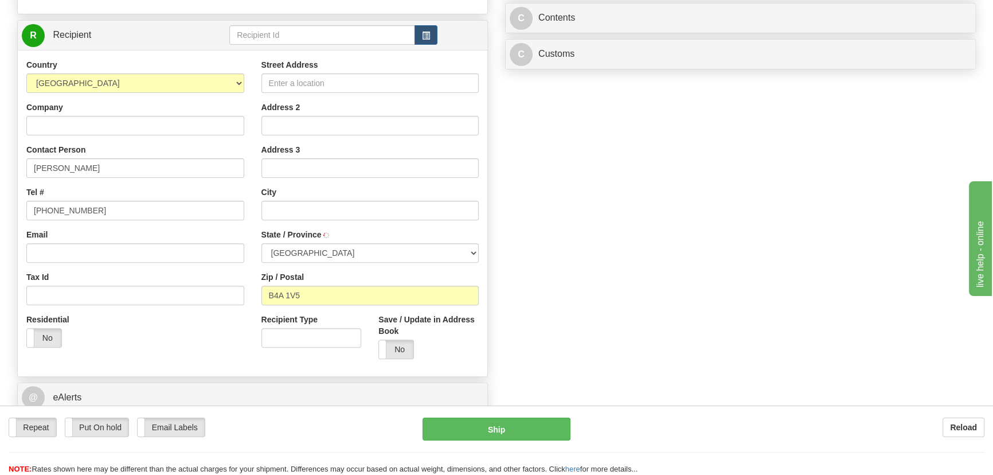
select select "NS"
click at [351, 79] on input "Street Address" at bounding box center [370, 82] width 218 height 19
paste input "28 Shoreview Dr."
type input "28 Shoreview Dr."
click at [659, 188] on div "Order # S Sender Default" at bounding box center [497, 33] width 976 height 842
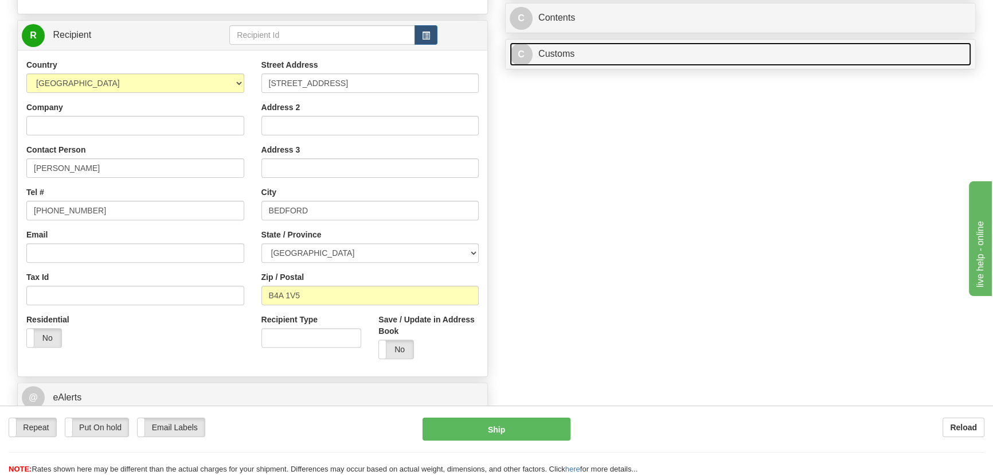
click at [798, 54] on link "C Customs" at bounding box center [741, 54] width 462 height 24
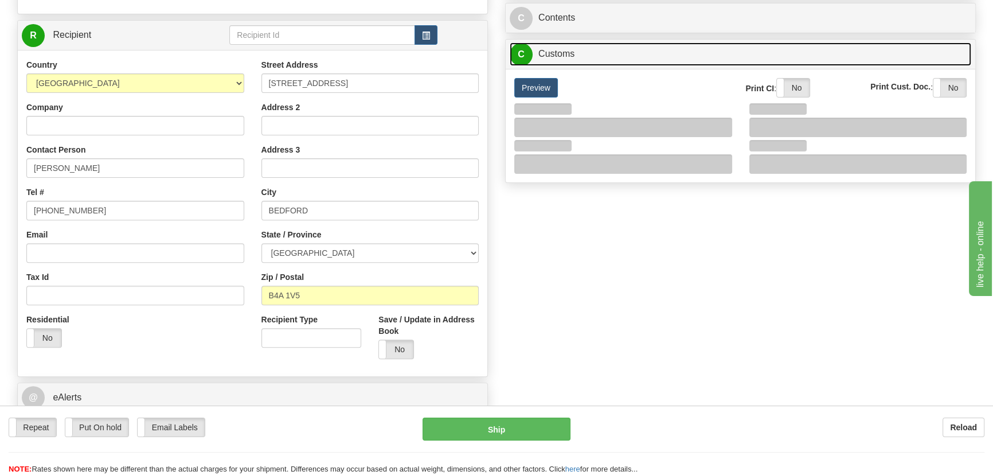
scroll to position [521, 0]
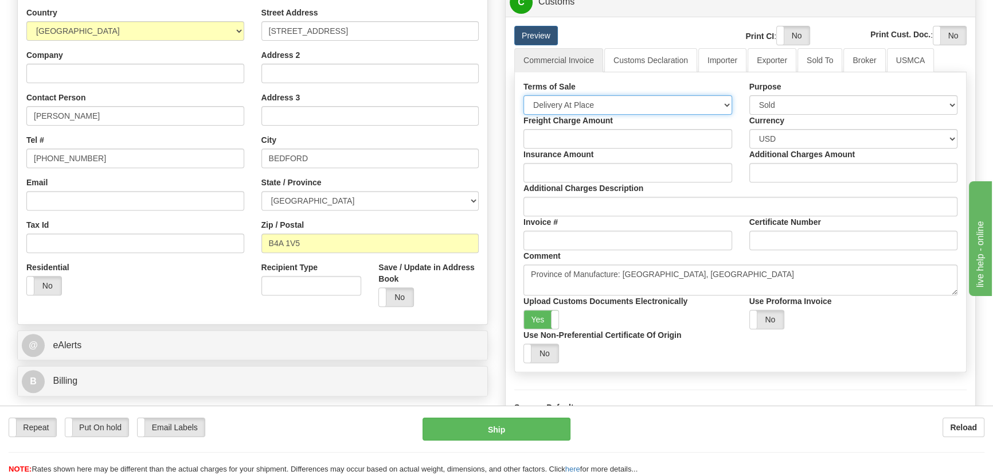
click at [637, 106] on select "Free Carrier Free On Board Ex Works Delivered Duty Unpaid Delivered Duty Paid C…" at bounding box center [628, 104] width 209 height 19
select select "7"
click at [524, 95] on select "Free Carrier Free On Board Ex Works Delivered Duty Unpaid Delivered Duty Paid C…" at bounding box center [628, 104] width 209 height 19
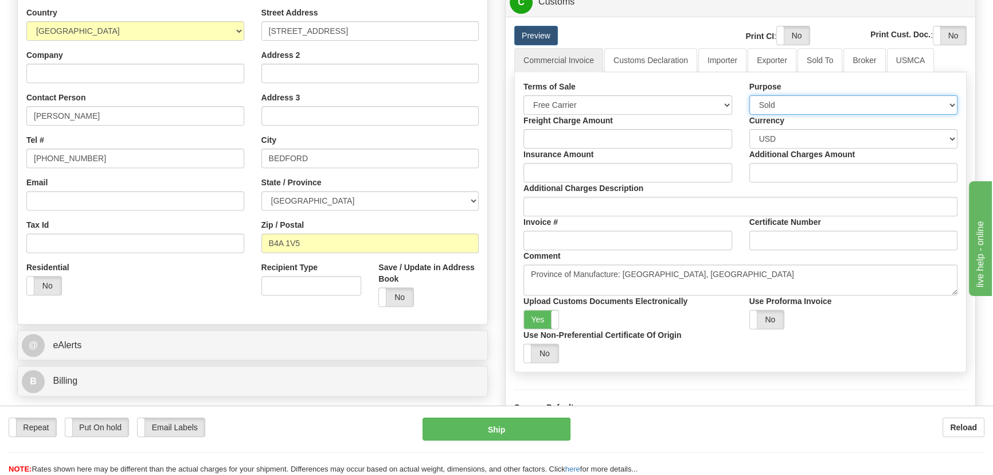
click at [783, 102] on select "Sold Not Sold Gift Sample Repair and Return Personal Effects Merchandise Danger…" at bounding box center [853, 104] width 209 height 19
select select "4"
click at [749, 95] on select "Sold Not Sold Gift Sample Repair and Return Personal Effects Merchandise Danger…" at bounding box center [853, 104] width 209 height 19
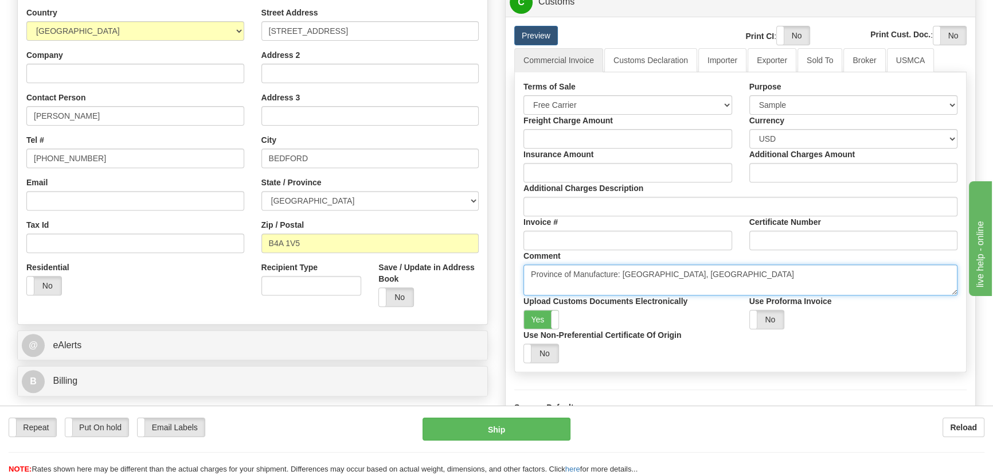
click at [705, 271] on textarea "Province of Manufacture: Ontario, Canada" at bounding box center [741, 279] width 434 height 31
paste textarea "DEMO/SAMPLE UNIT NO COMMERCIAL VALUE VALUE DECLARED FOR CUSTOM PURPOSES ONLY"
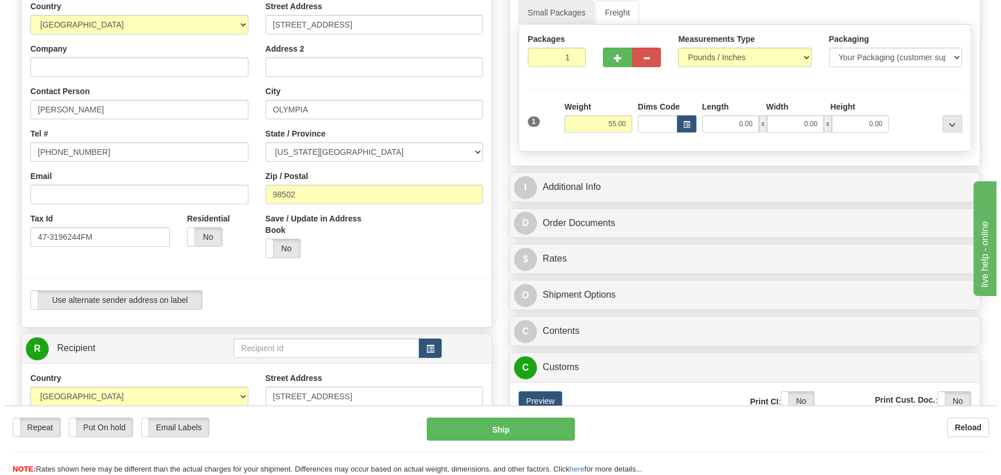
scroll to position [260, 0]
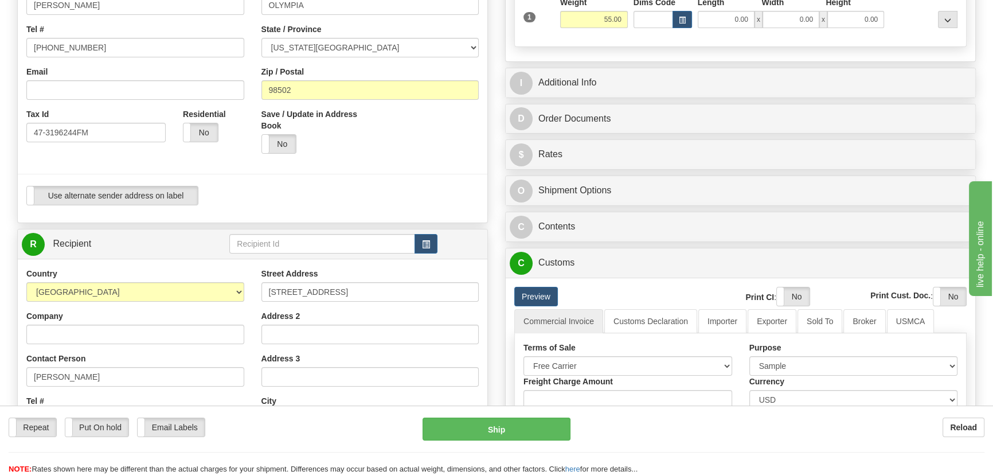
type textarea "Province of Manufacture: Ontario, Canada DEMO/SAMPLE UNIT NO COMMERCIAL VALUE V…"
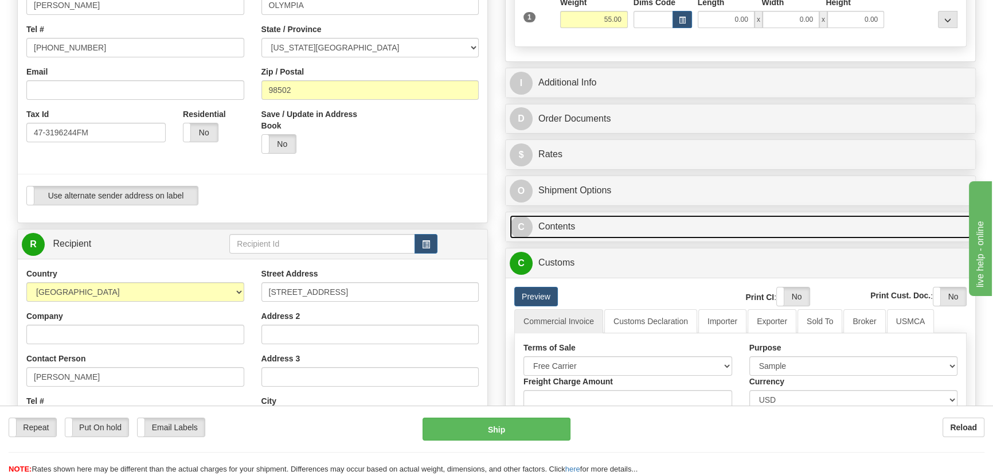
click at [691, 220] on link "C Contents" at bounding box center [741, 227] width 462 height 24
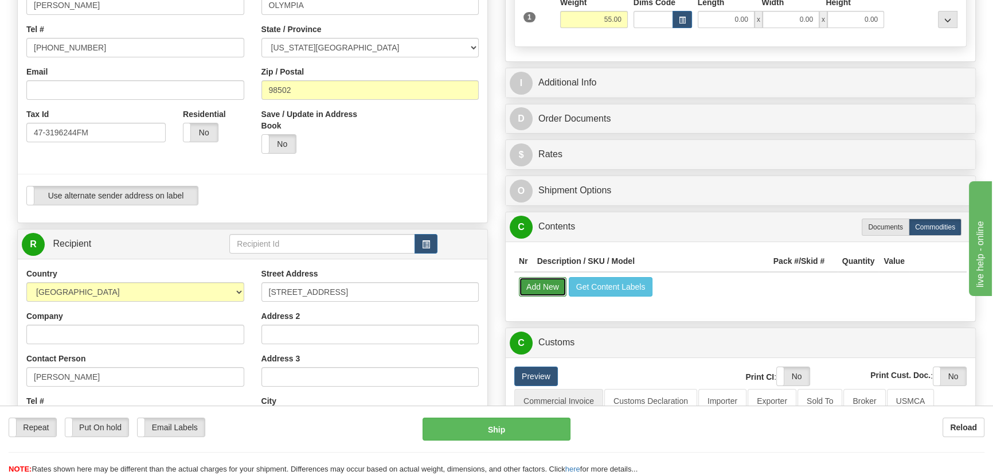
click at [529, 283] on button "Add New" at bounding box center [543, 286] width 48 height 19
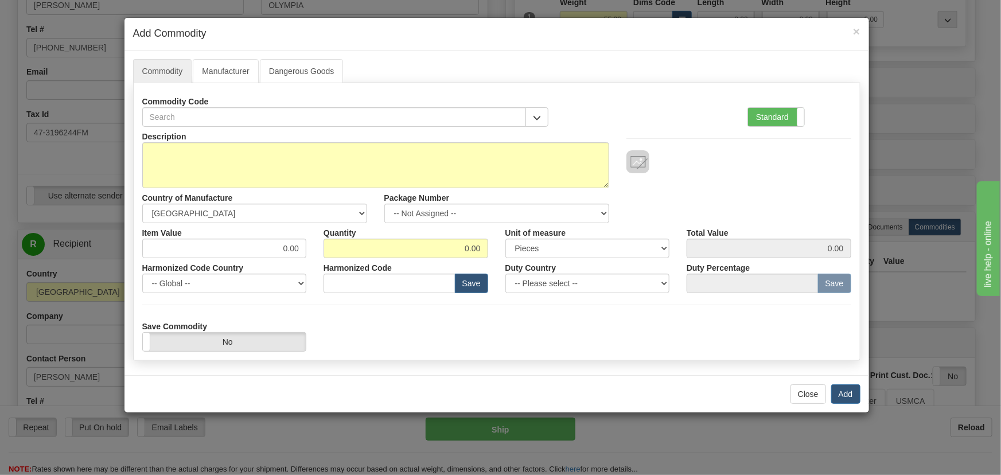
scroll to position [7, 0]
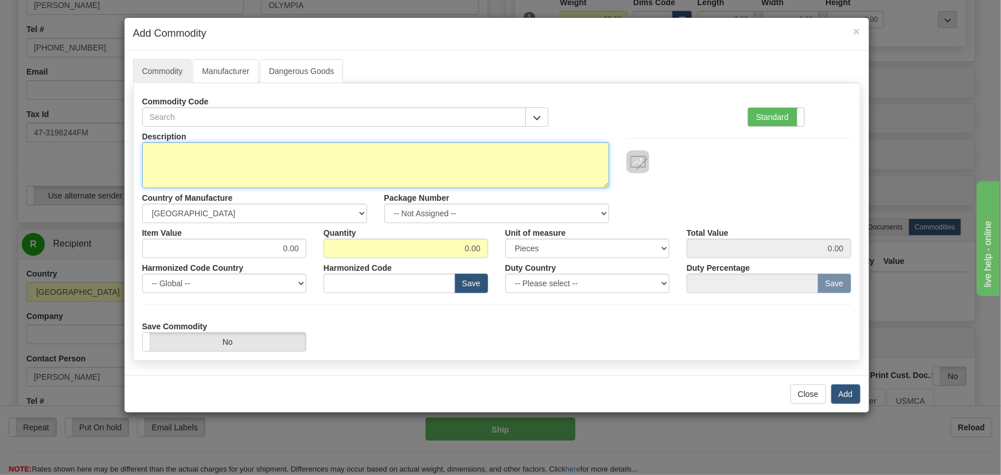
click at [343, 165] on textarea "Description" at bounding box center [375, 165] width 467 height 46
paste textarea "Lentronics JungleMUX 86400 demo units"
type textarea "Lentronics JungleMUX 86400 demo units"
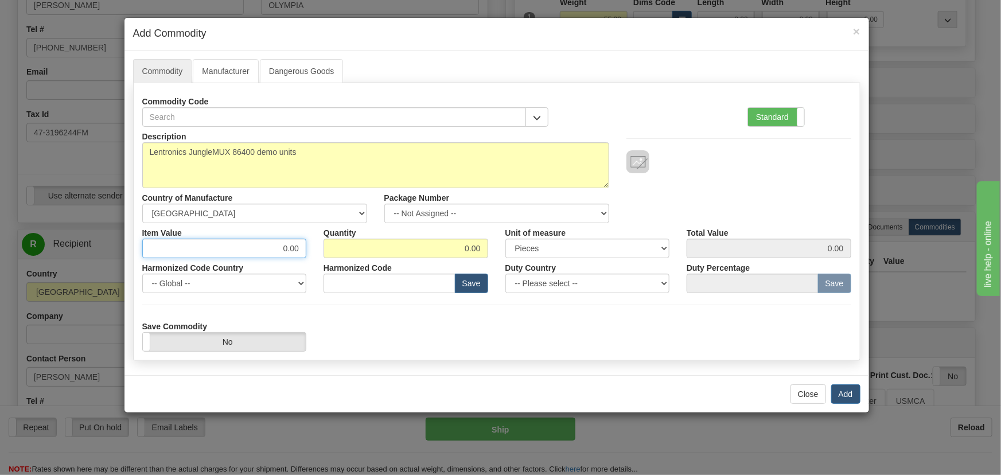
drag, startPoint x: 243, startPoint y: 247, endPoint x: 322, endPoint y: 257, distance: 79.7
click at [326, 256] on div "Item Value 0.00 Quantity 0.00 Unit of measure 3 Thousand Square Inches Adjustme…" at bounding box center [497, 240] width 726 height 35
type input "1000"
type input "1"
type input "1000.00"
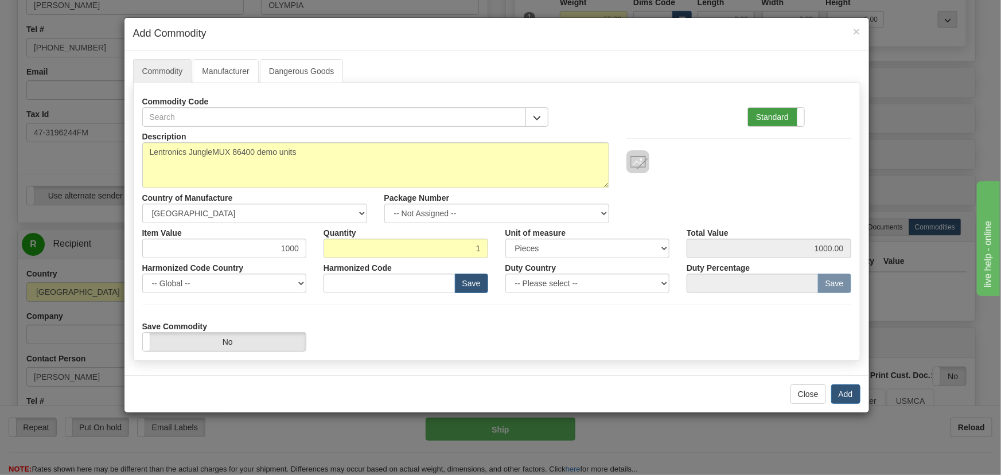
click at [780, 111] on label "Standard" at bounding box center [776, 117] width 56 height 18
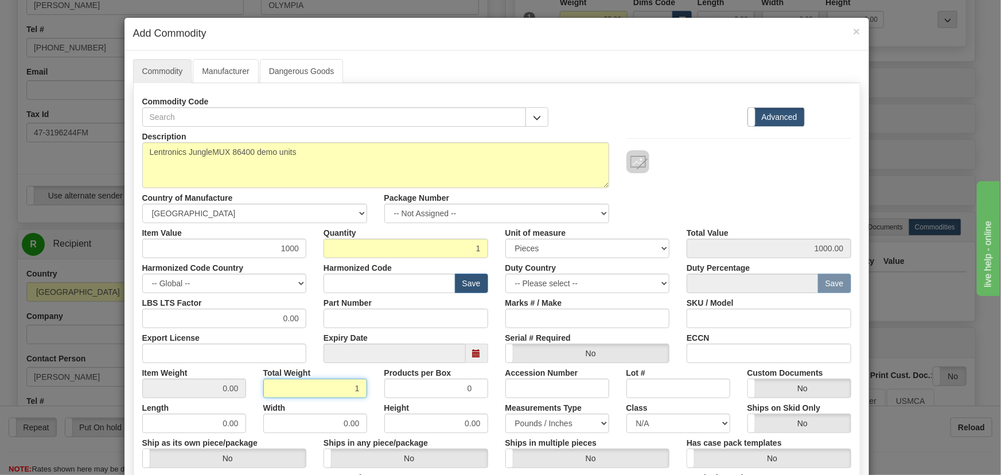
drag, startPoint x: 334, startPoint y: 384, endPoint x: 370, endPoint y: 396, distance: 37.9
click at [370, 396] on div "Total Weight 1" at bounding box center [315, 380] width 121 height 35
type input "1"
type input "1.0000"
click at [369, 396] on div "Total Weight 1" at bounding box center [315, 380] width 121 height 35
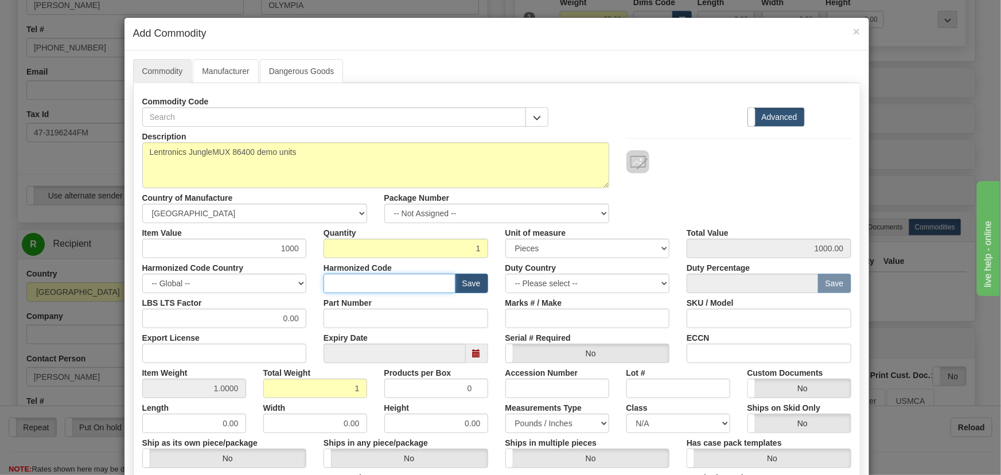
click at [416, 286] on input "text" at bounding box center [389, 283] width 132 height 19
paste input "8538.90.0030"
type input "8538.90.0030"
click at [741, 171] on div at bounding box center [738, 161] width 225 height 23
click at [479, 280] on button "Save" at bounding box center [471, 283] width 33 height 19
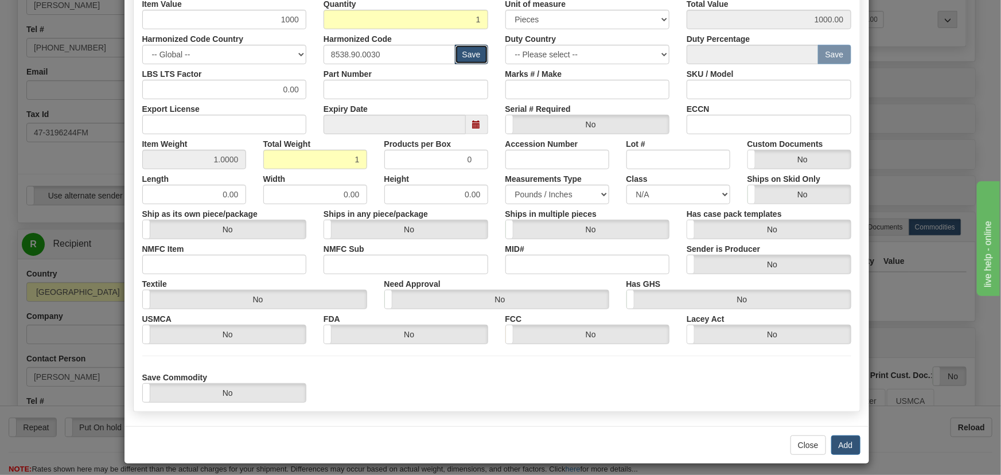
scroll to position [234, 0]
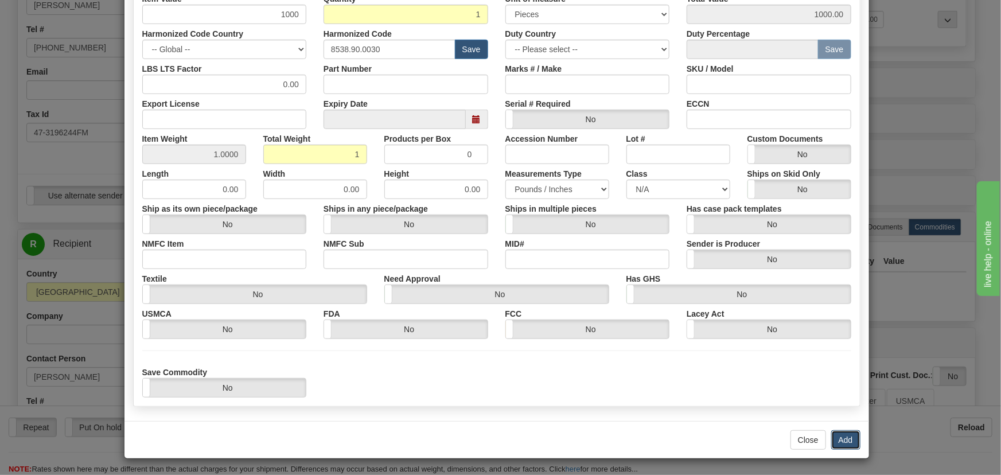
click at [835, 434] on button "Add" at bounding box center [845, 439] width 29 height 19
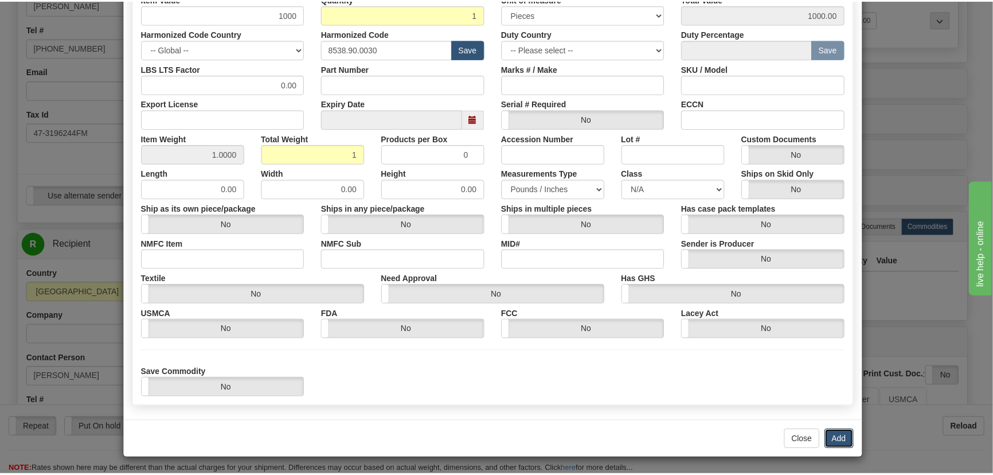
scroll to position [0, 0]
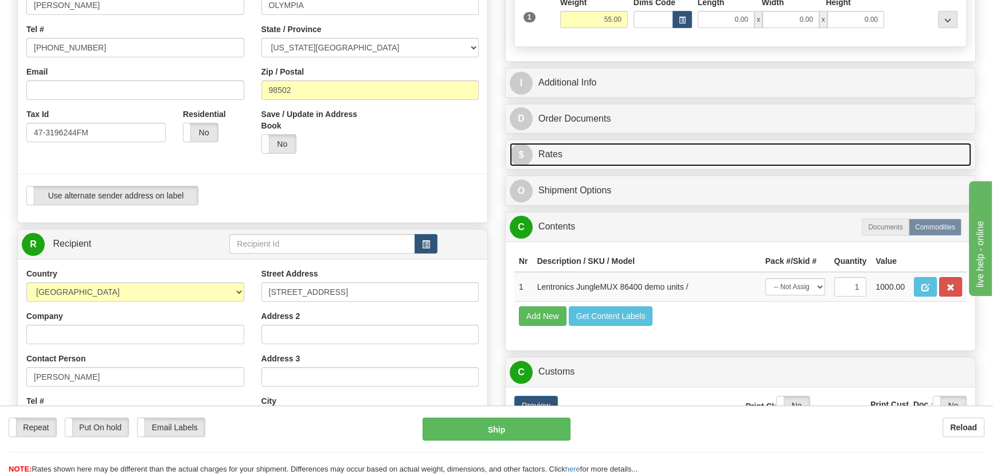
click at [803, 147] on link "$ Rates" at bounding box center [741, 155] width 462 height 24
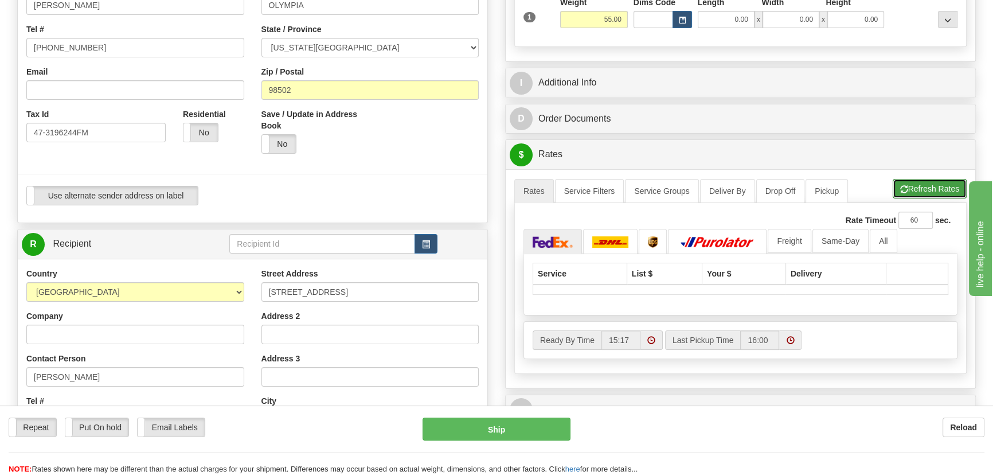
click at [933, 186] on button "Refresh Rates" at bounding box center [930, 188] width 74 height 19
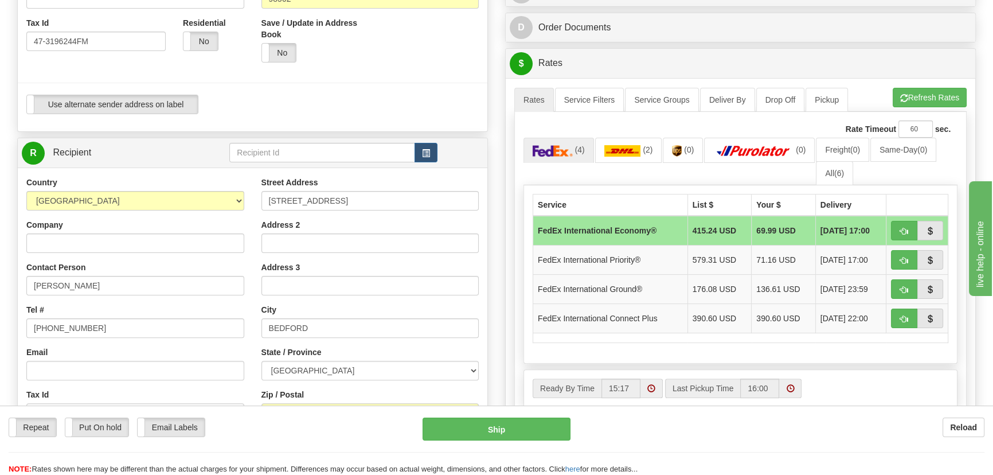
scroll to position [365, 0]
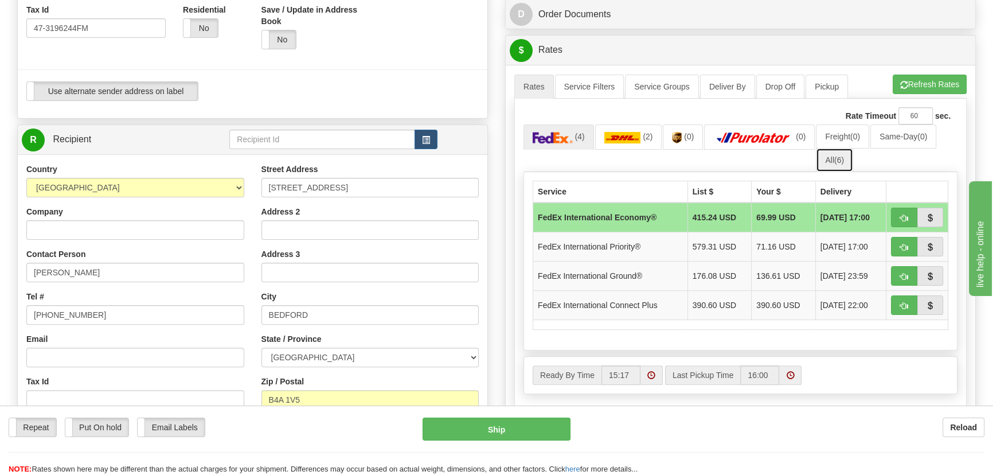
click at [838, 162] on span "(6)" at bounding box center [839, 159] width 10 height 9
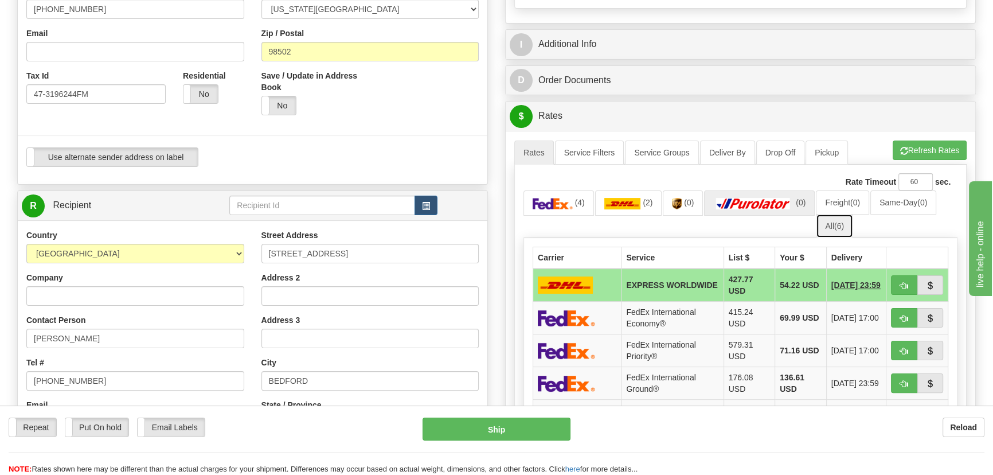
scroll to position [156, 0]
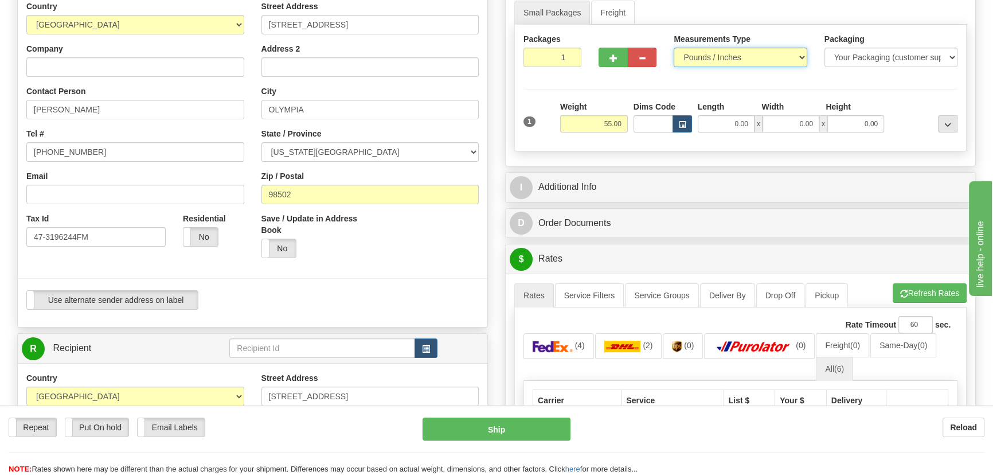
click at [732, 62] on select "Pounds / Inches Kilograms / Centimeters" at bounding box center [740, 57] width 133 height 19
click at [674, 48] on select "Pounds / Inches Kilograms / Centimeters" at bounding box center [740, 57] width 133 height 19
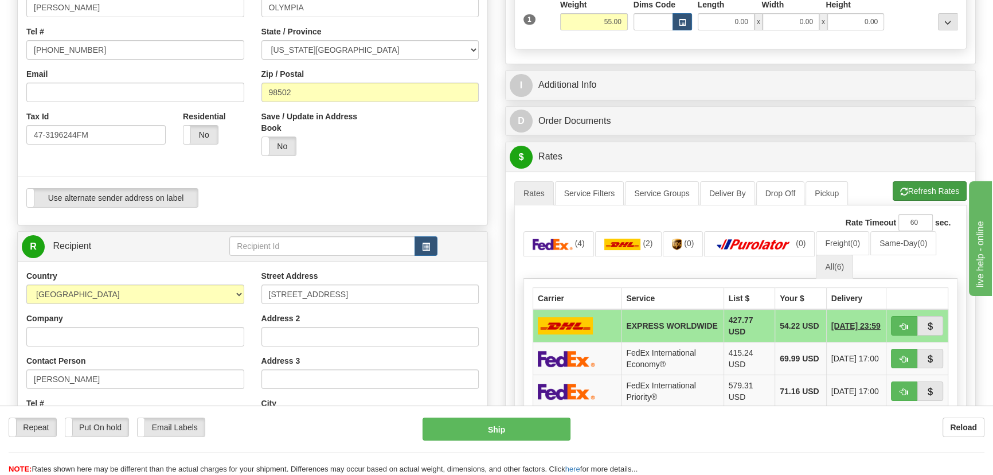
scroll to position [260, 0]
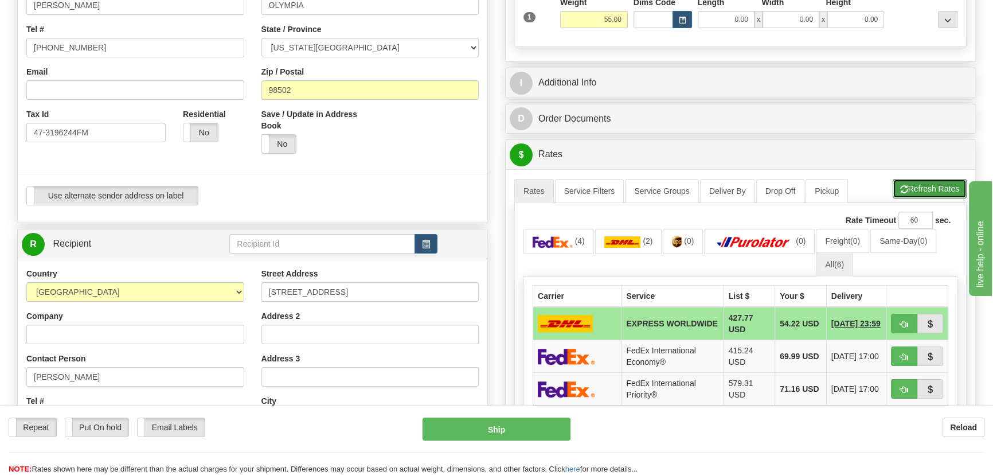
click at [919, 186] on button "Refresh Rates" at bounding box center [930, 188] width 74 height 19
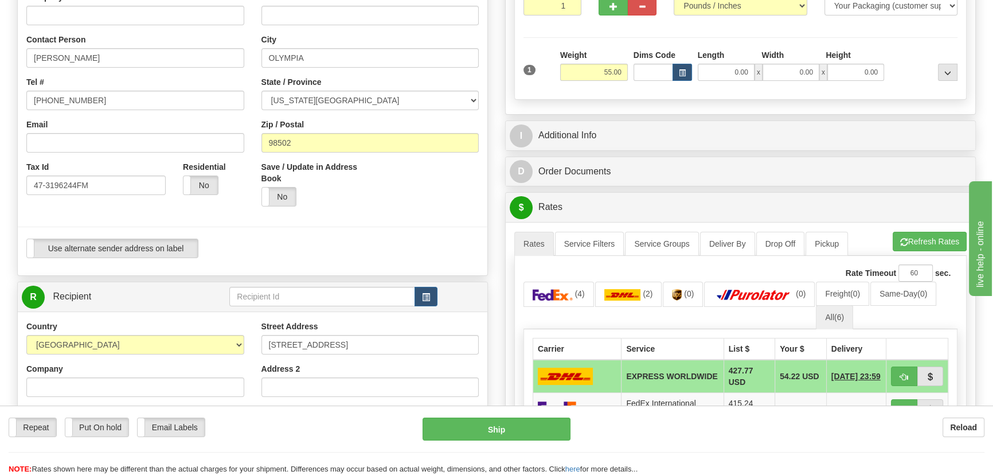
scroll to position [208, 0]
drag, startPoint x: 932, startPoint y: 243, endPoint x: 926, endPoint y: 242, distance: 5.8
click at [931, 243] on button "Refresh Rates" at bounding box center [930, 240] width 74 height 19
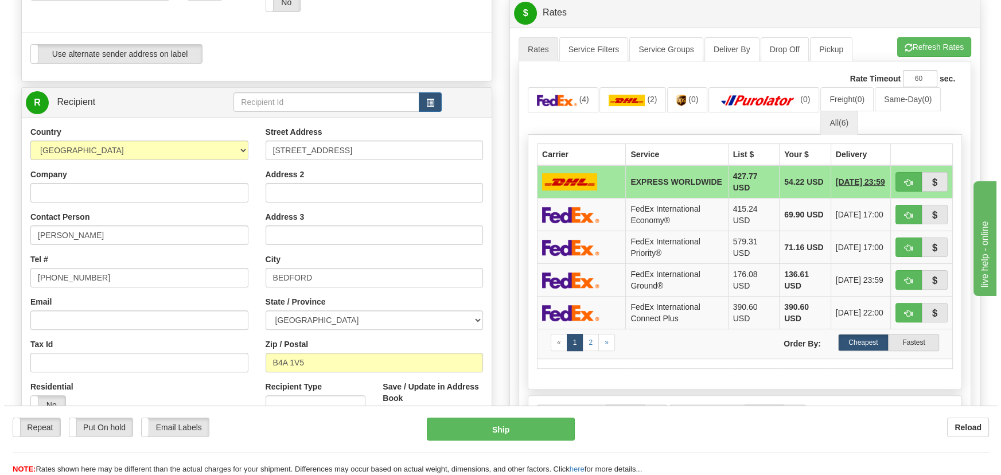
scroll to position [417, 0]
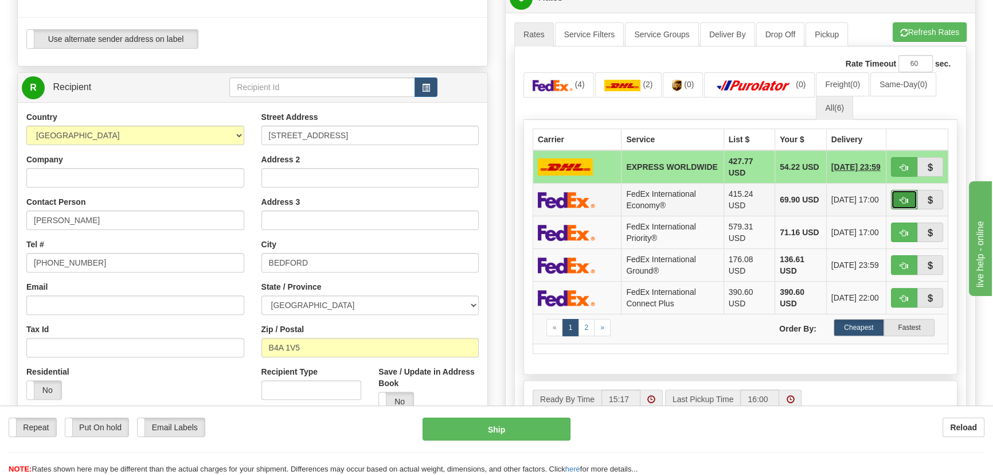
click at [901, 199] on span "button" at bounding box center [904, 200] width 8 height 7
type input "03"
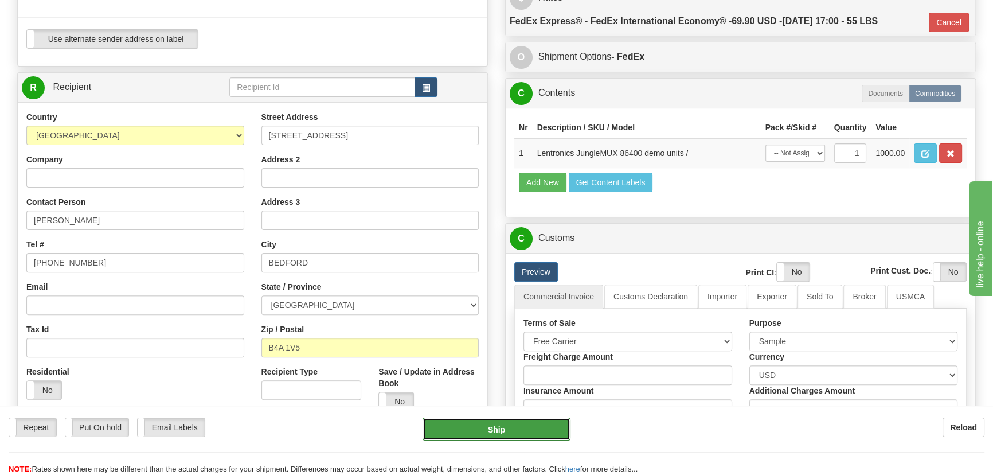
click at [510, 431] on button "Ship" at bounding box center [497, 428] width 149 height 23
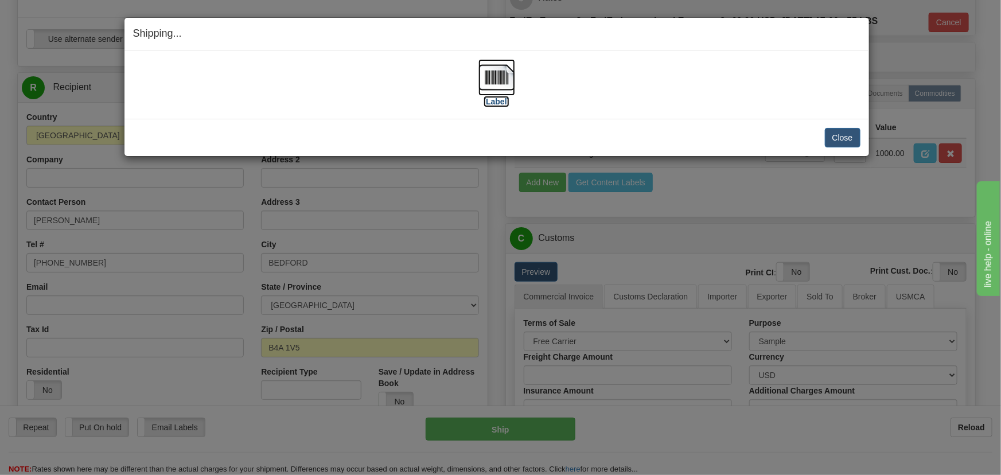
click at [498, 75] on img at bounding box center [496, 77] width 37 height 37
click at [843, 134] on button "Close" at bounding box center [843, 137] width 36 height 19
